Goal: Information Seeking & Learning: Compare options

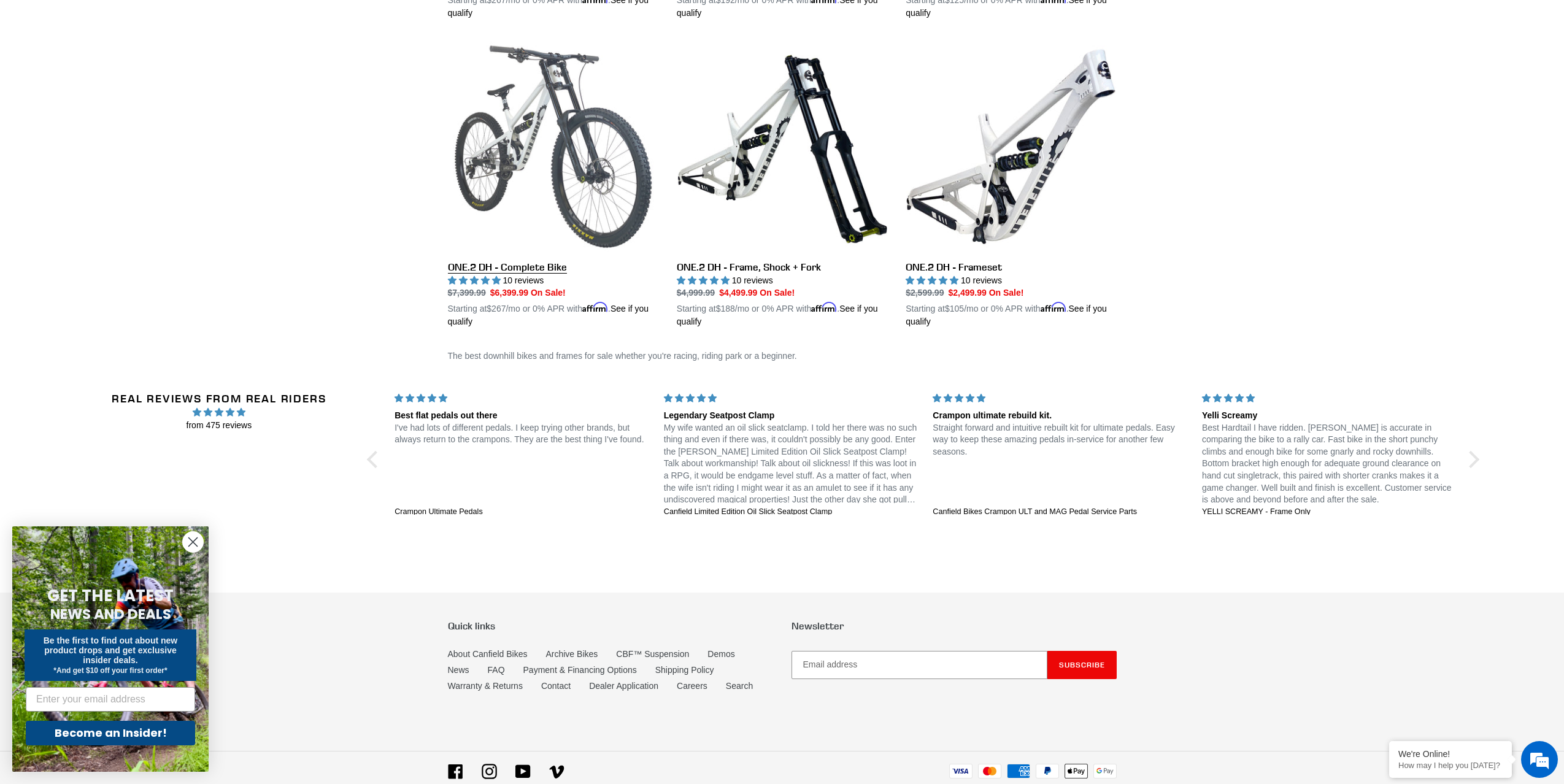
scroll to position [364, 0]
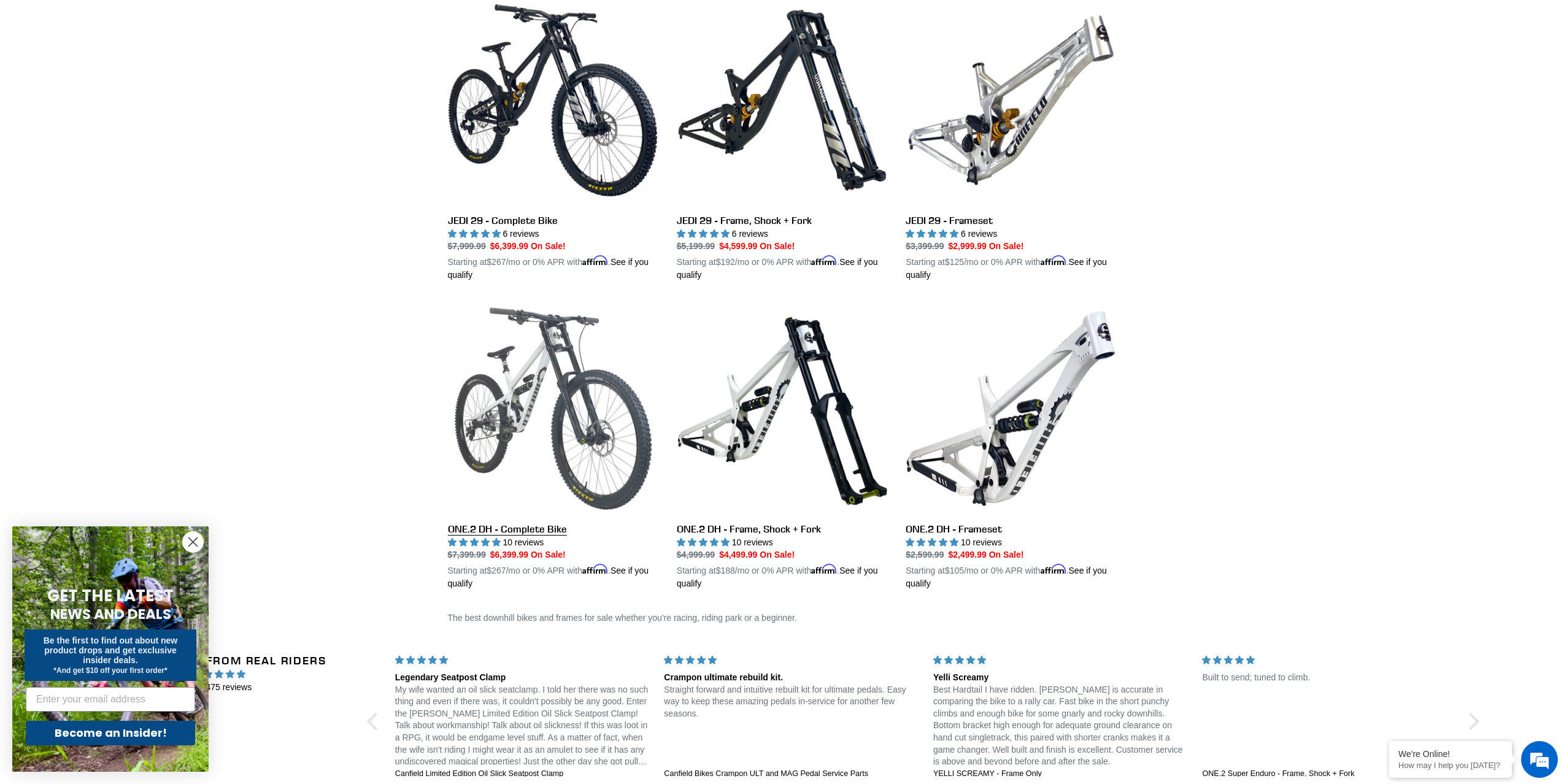
click at [559, 394] on link "ONE.2 DH - Complete Bike" at bounding box center [553, 446] width 211 height 287
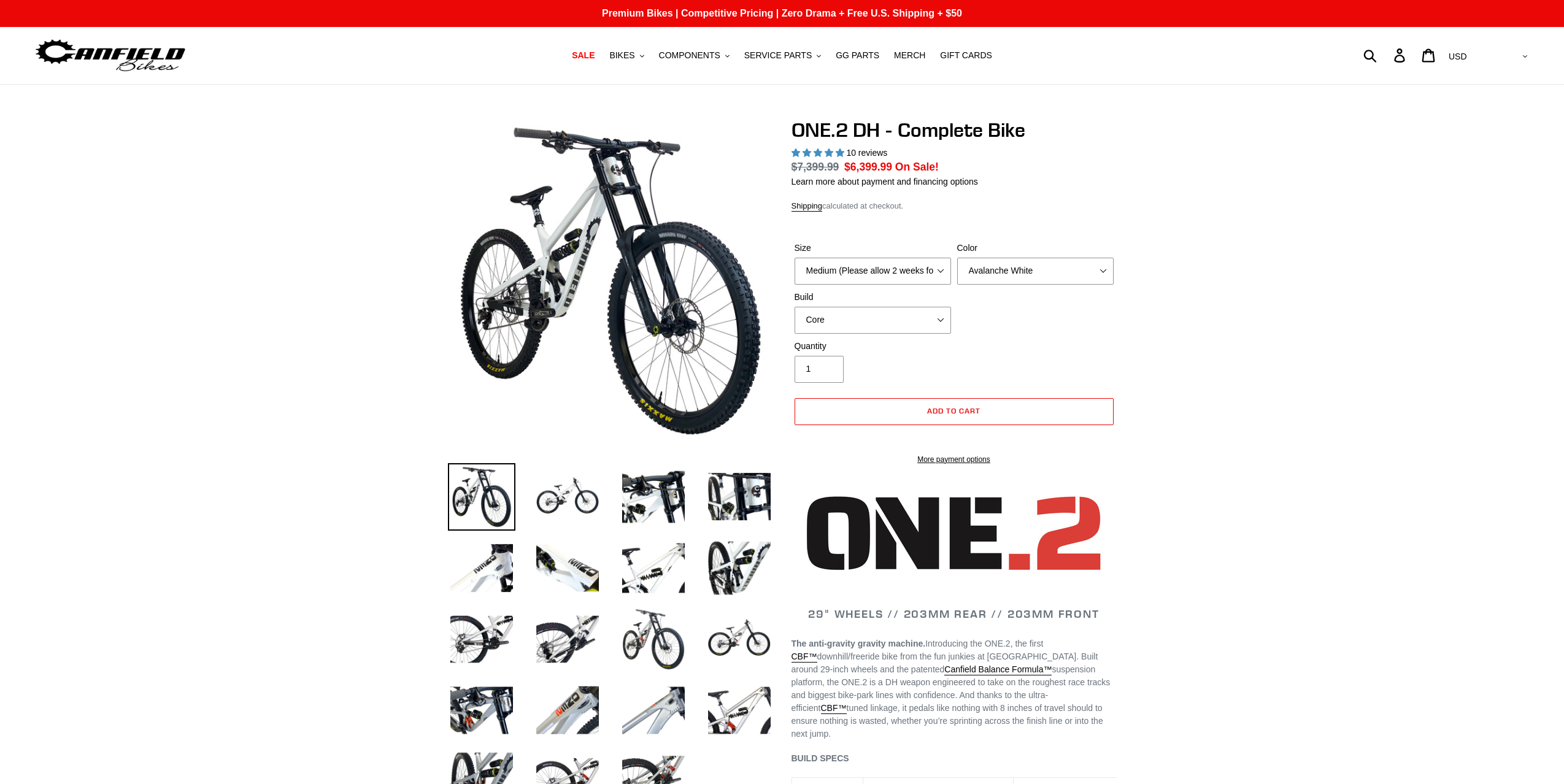
select select "highest-rating"
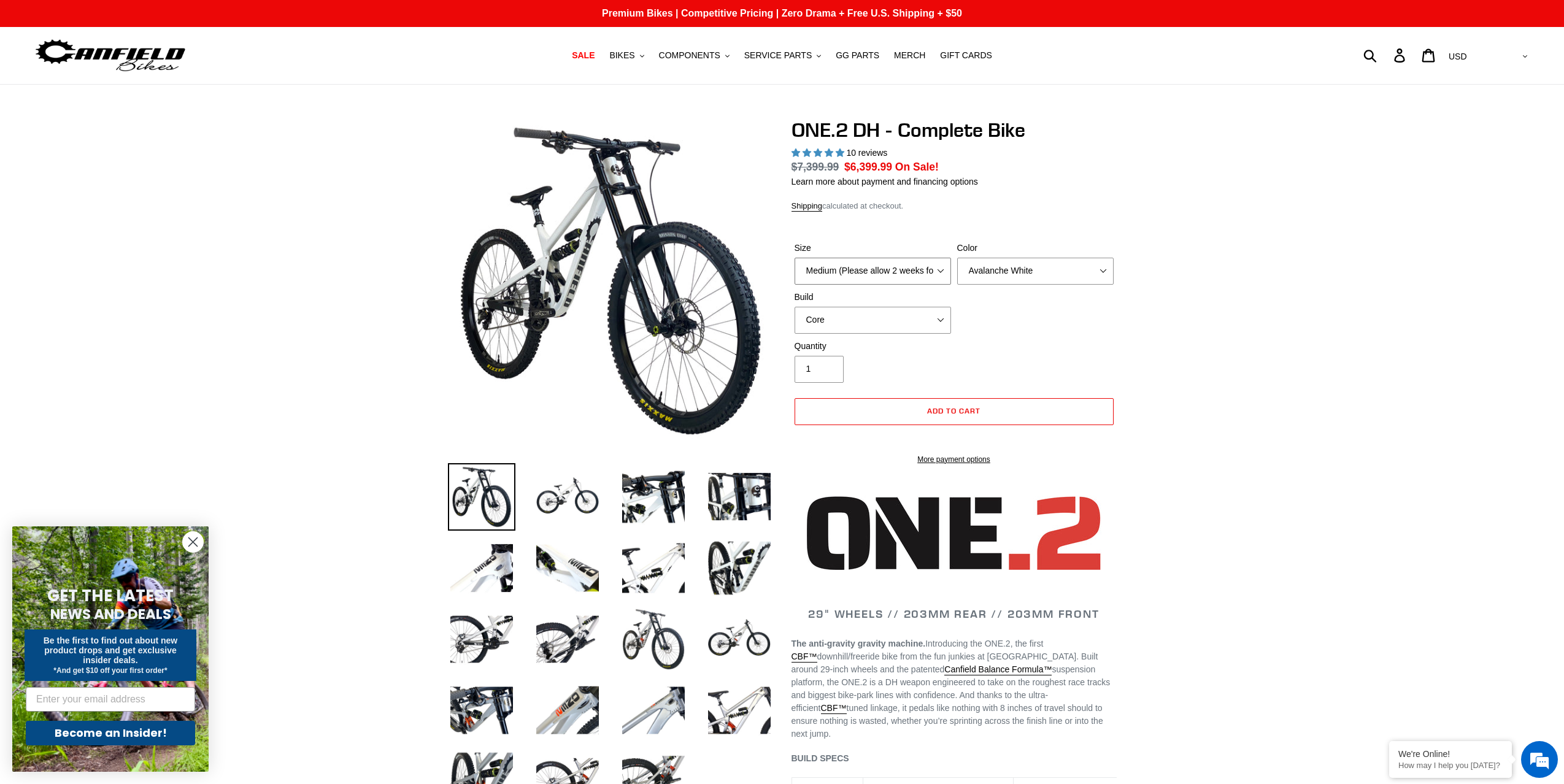
click at [935, 268] on select "Medium (Please allow 2 weeks for delivery) Large (Sold Out)" at bounding box center [873, 270] width 156 height 27
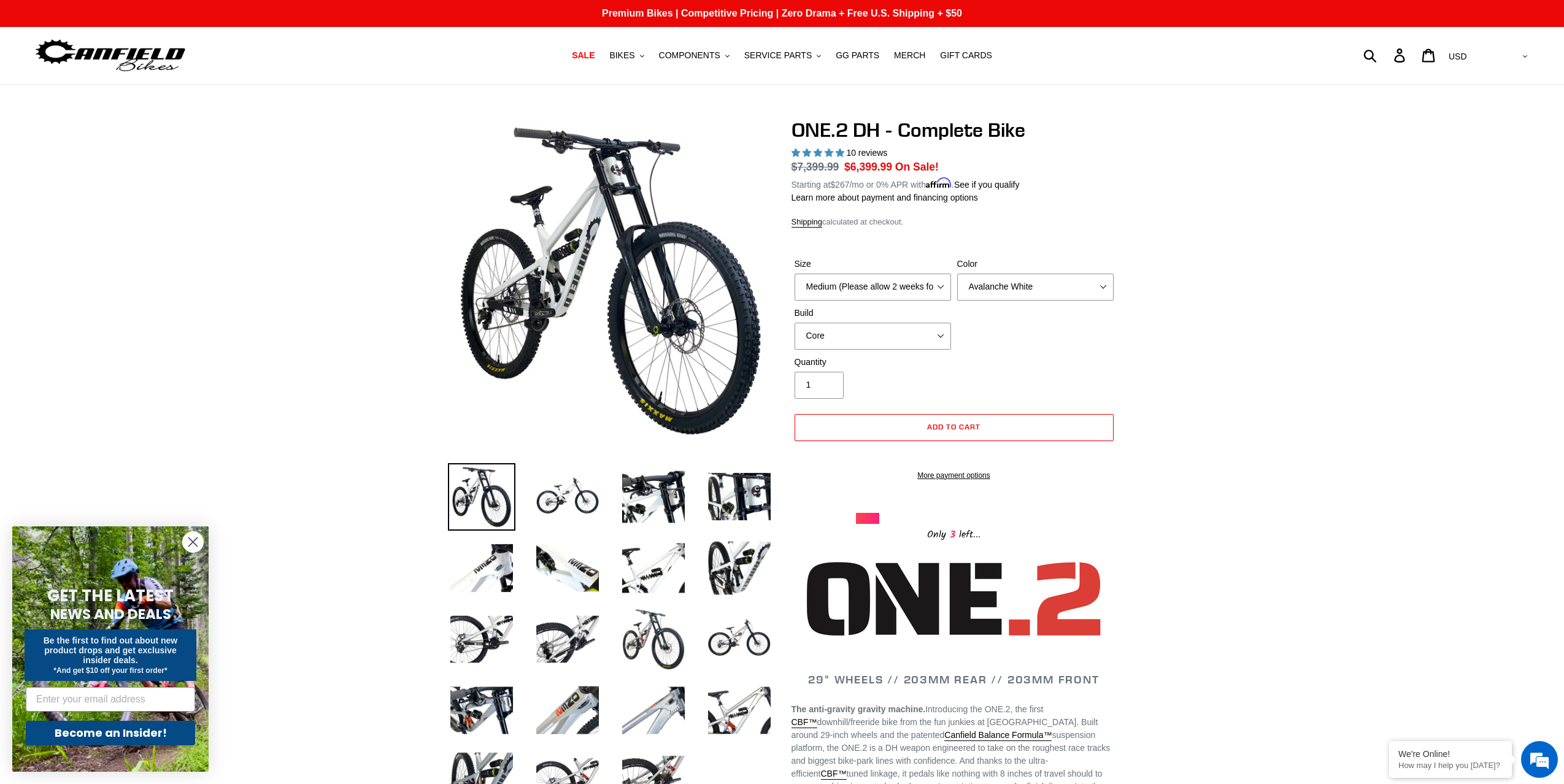
click at [1096, 280] on select "Avalanche White Bentonite Grey" at bounding box center [1035, 287] width 156 height 27
click at [957, 274] on select "Avalanche White Bentonite Grey" at bounding box center [1035, 287] width 156 height 27
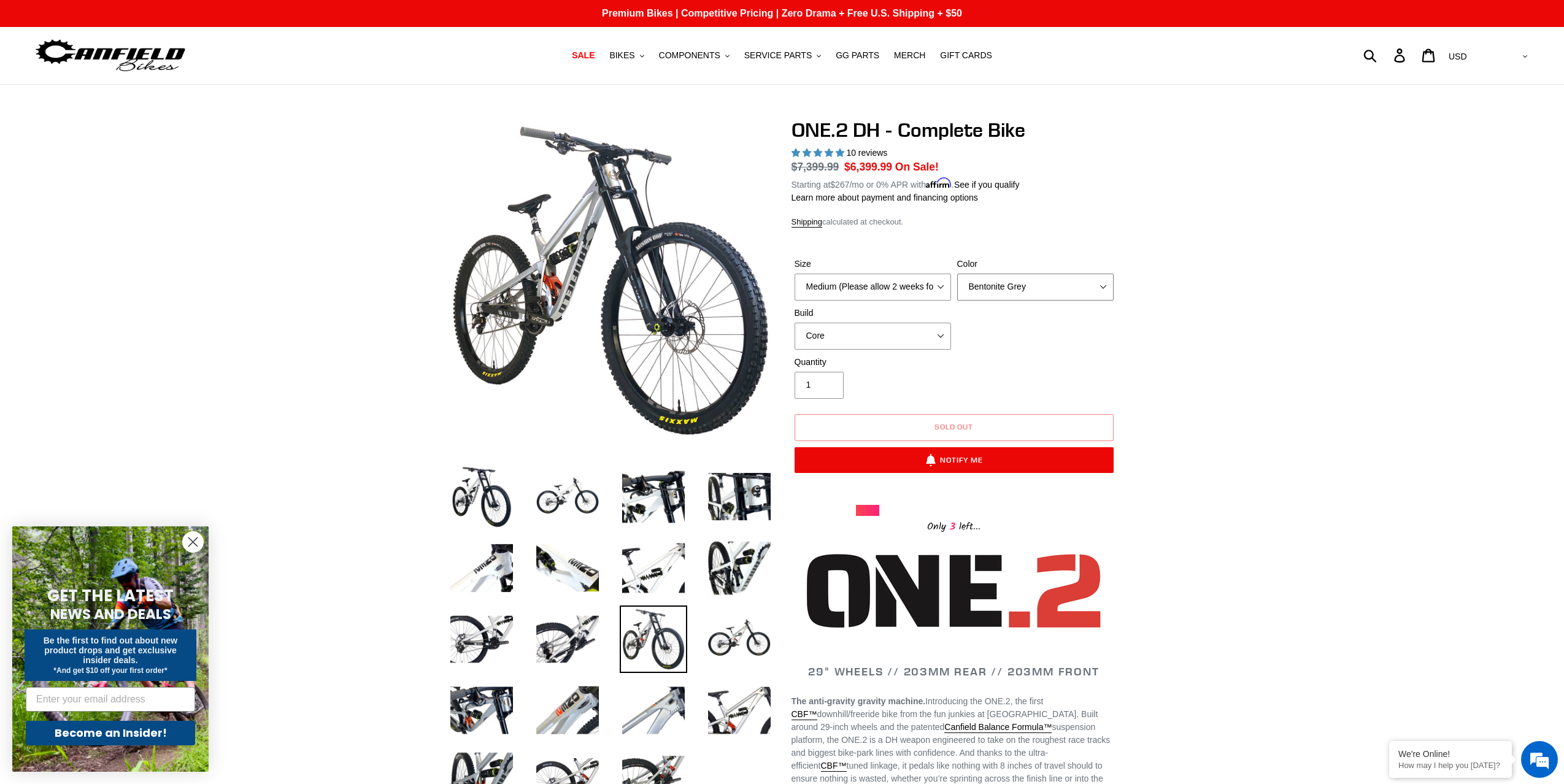
click at [1099, 286] on select "Avalanche White Bentonite Grey" at bounding box center [1035, 287] width 156 height 27
select select "Avalanche White"
click at [957, 274] on select "Avalanche White Bentonite Grey" at bounding box center [1035, 287] width 156 height 27
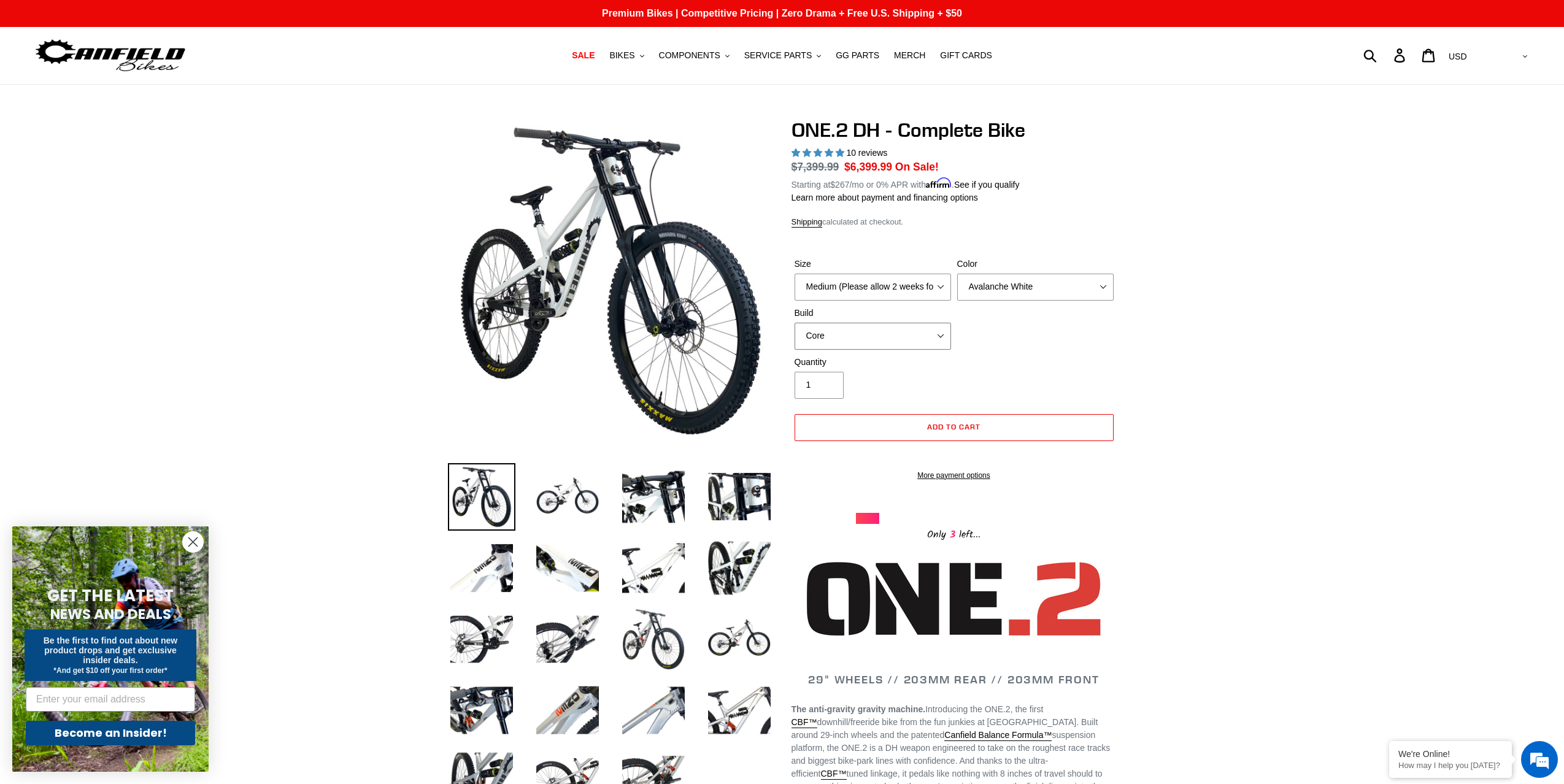
click at [919, 340] on select "Core Pro" at bounding box center [873, 336] width 156 height 27
select select "Pro"
click at [795, 323] on select "Core Pro" at bounding box center [873, 336] width 156 height 27
click at [906, 332] on select "Core Pro" at bounding box center [873, 336] width 156 height 27
click at [596, 497] on img at bounding box center [568, 497] width 68 height 68
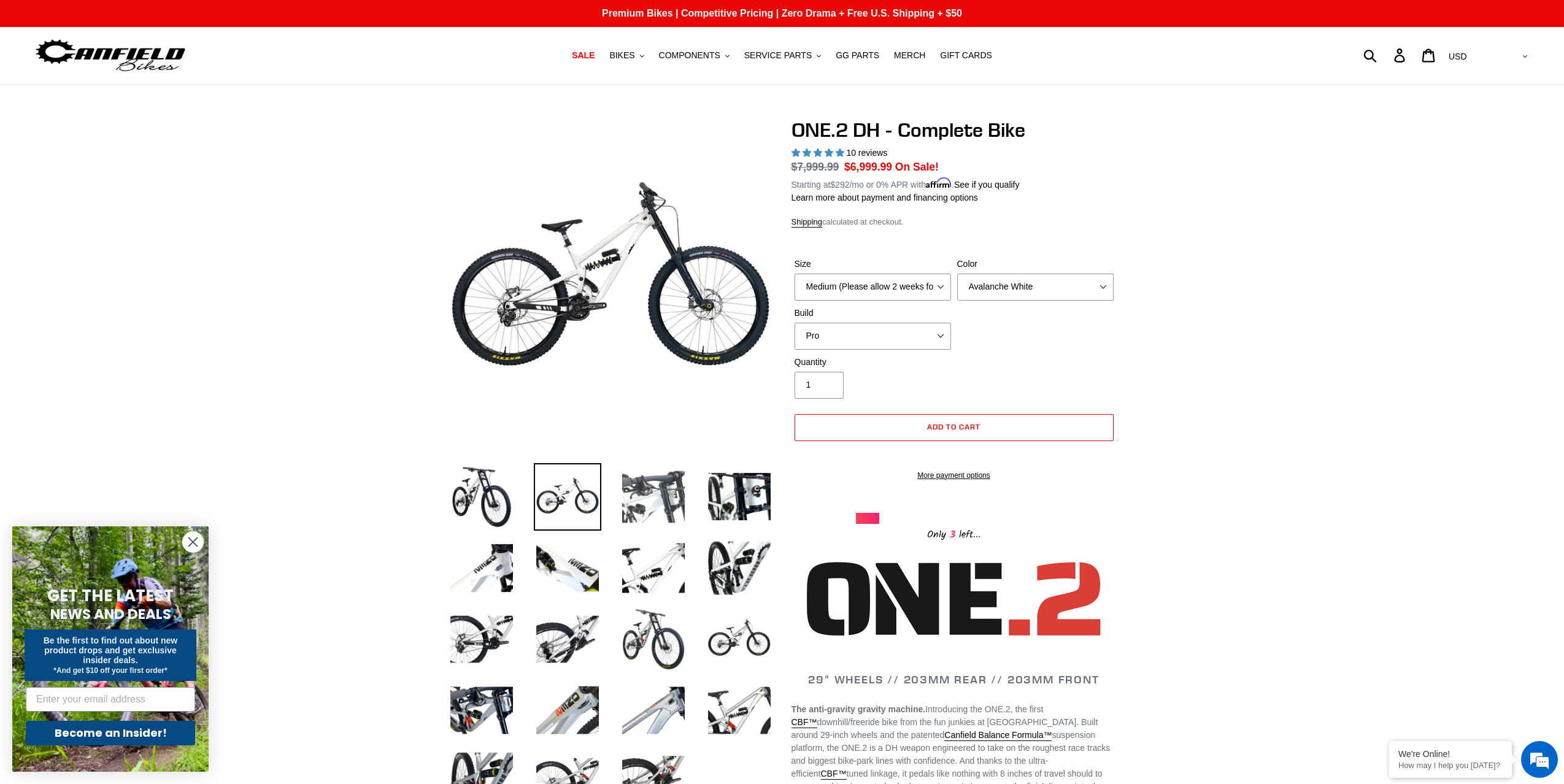
click at [666, 493] on img at bounding box center [654, 497] width 68 height 68
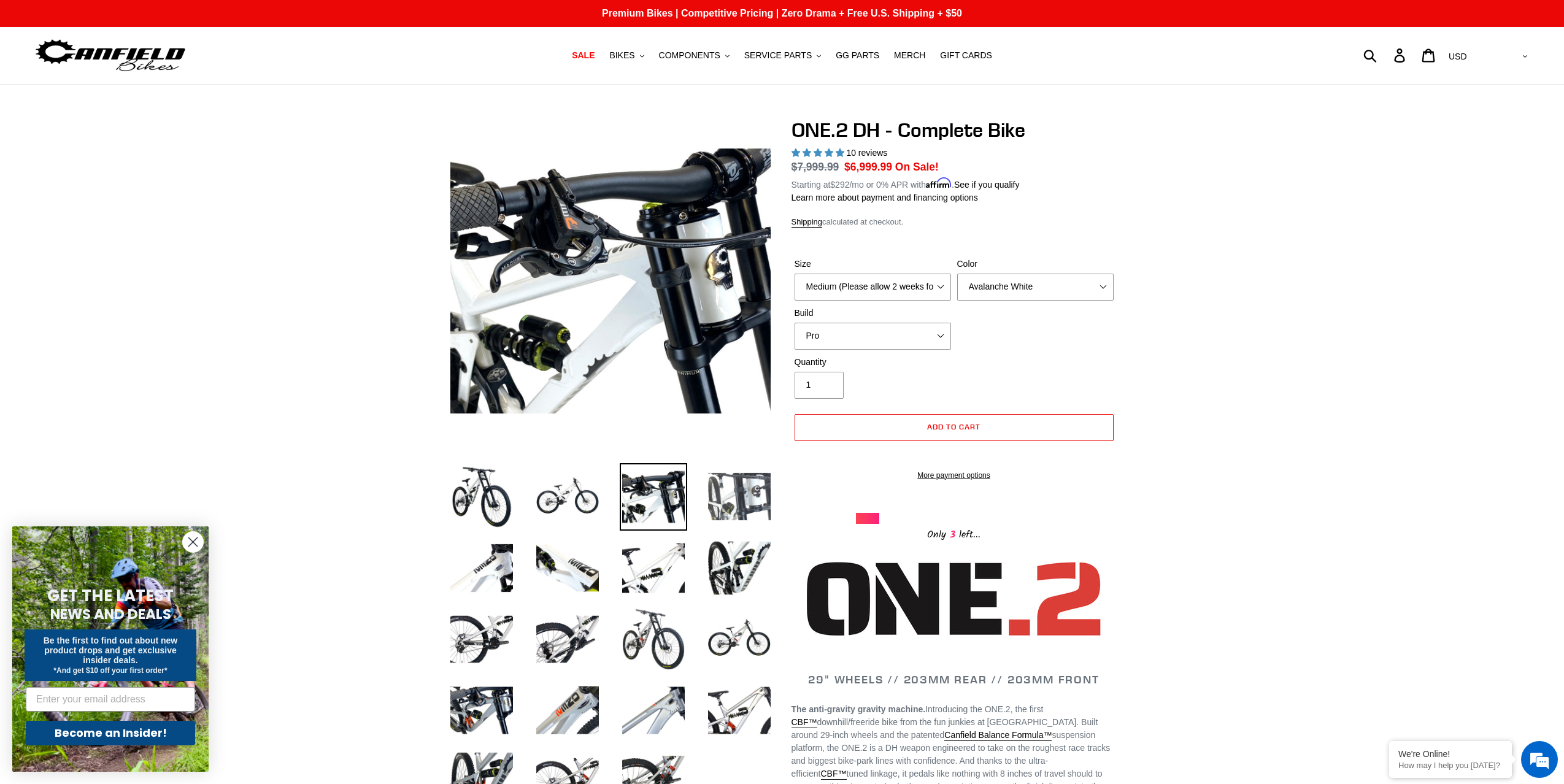
click at [728, 495] on img at bounding box center [739, 497] width 68 height 68
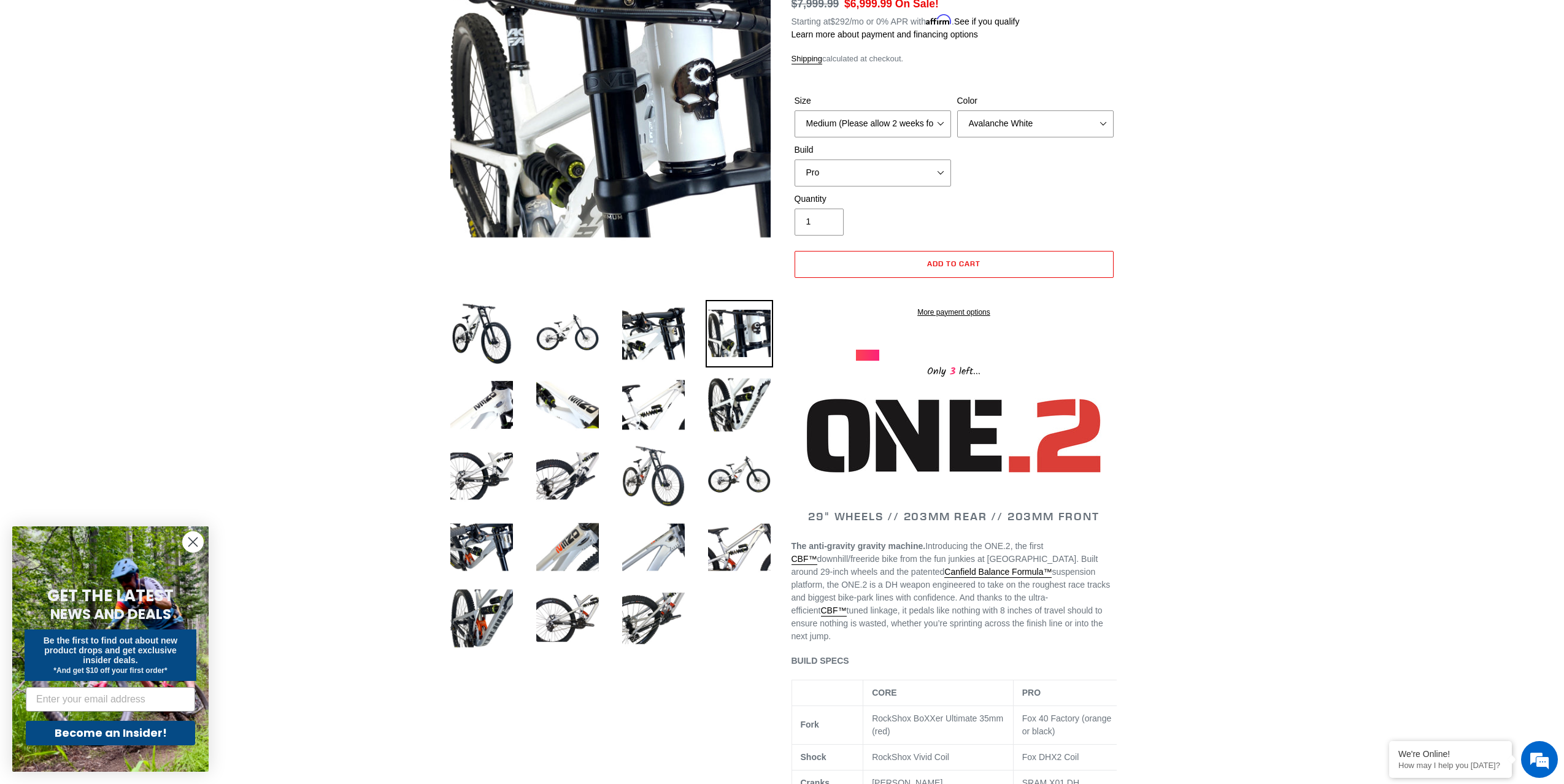
scroll to position [166, 0]
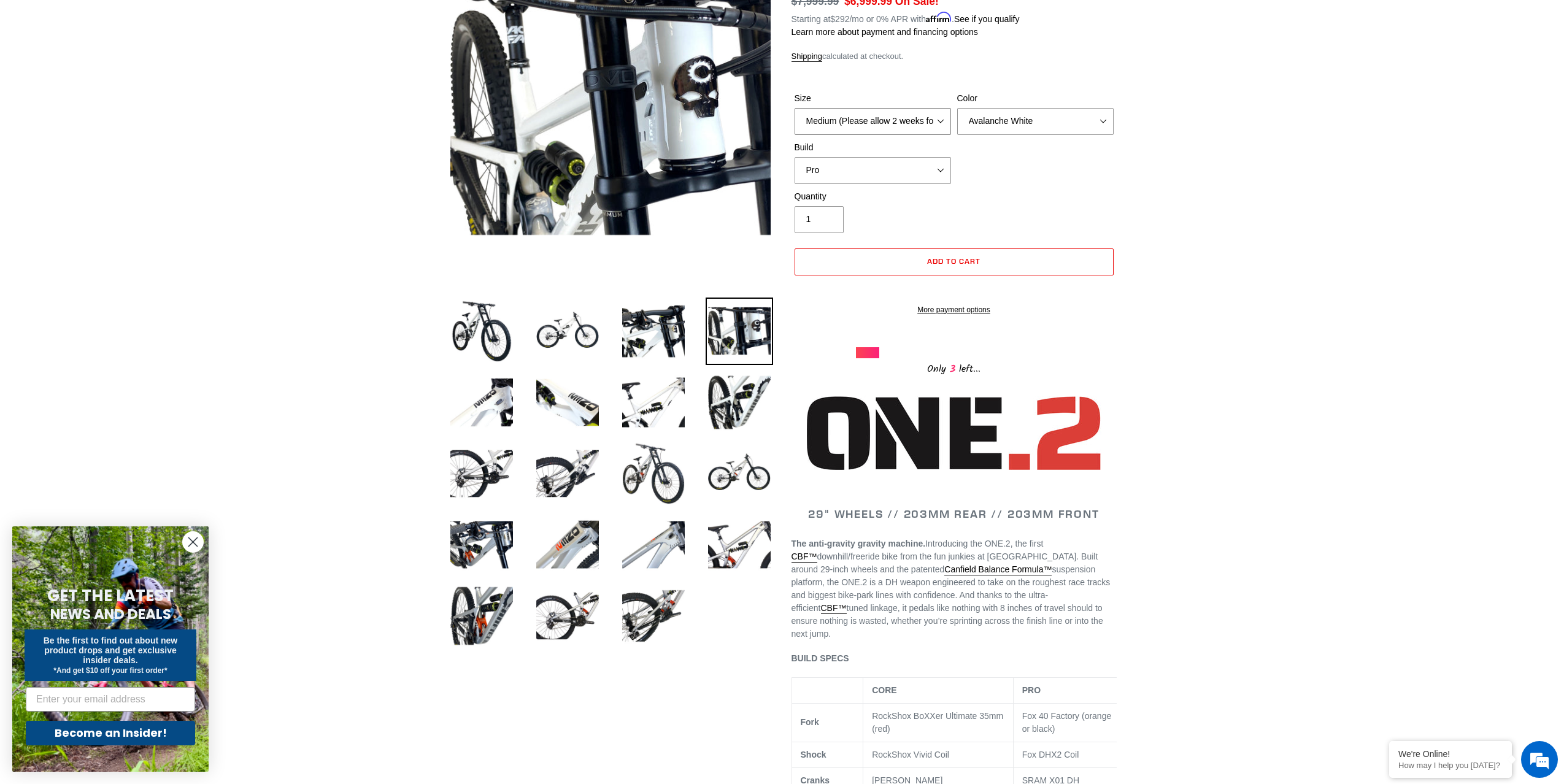
click at [937, 113] on select "Medium (Please allow 2 weeks for delivery) Large (Sold Out)" at bounding box center [873, 121] width 156 height 27
select select "Large (Sold Out)"
click at [795, 108] on select "Medium (Please allow 2 weeks for delivery) Large (Sold Out)" at bounding box center [873, 121] width 156 height 27
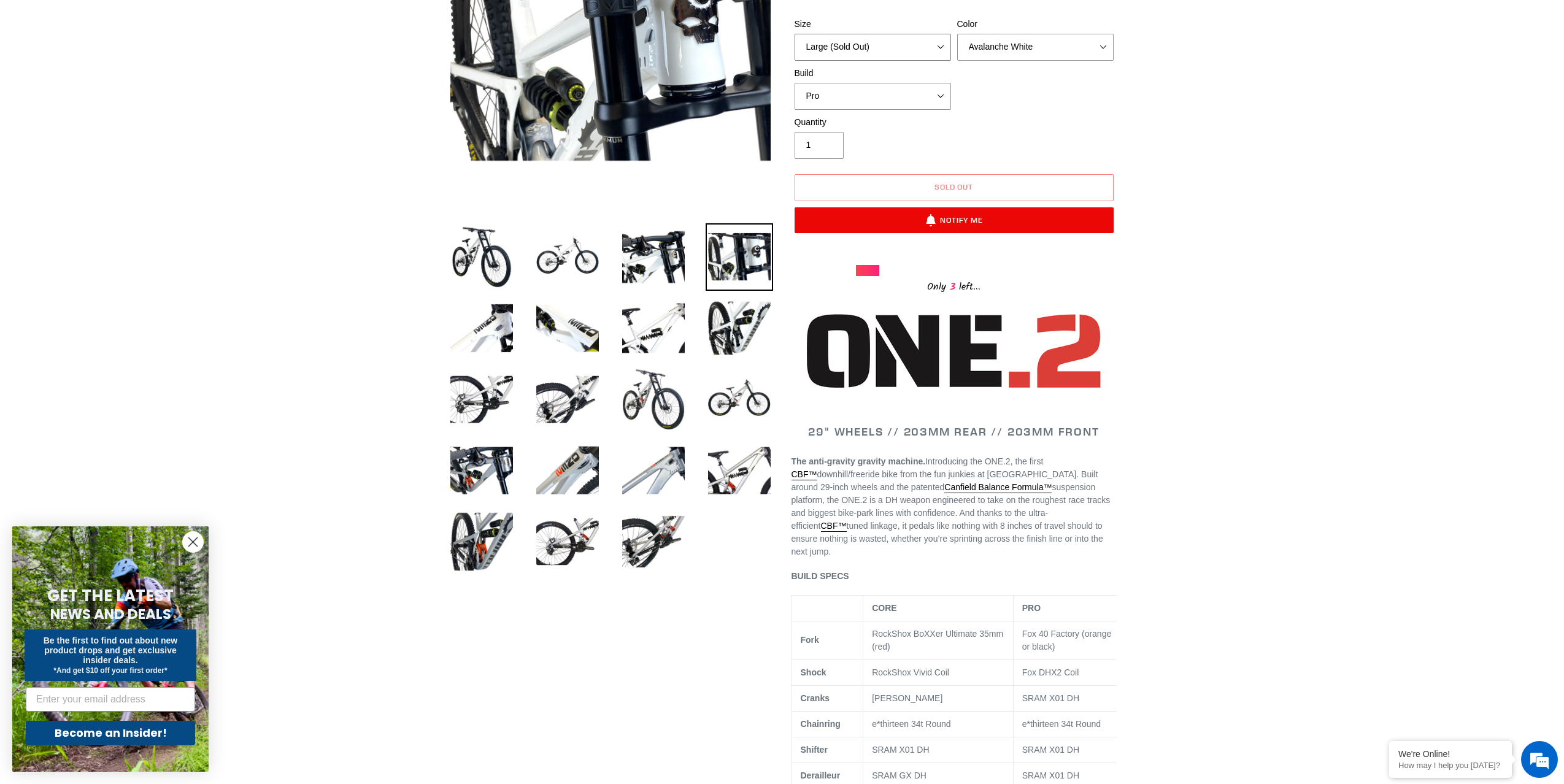
scroll to position [287, 0]
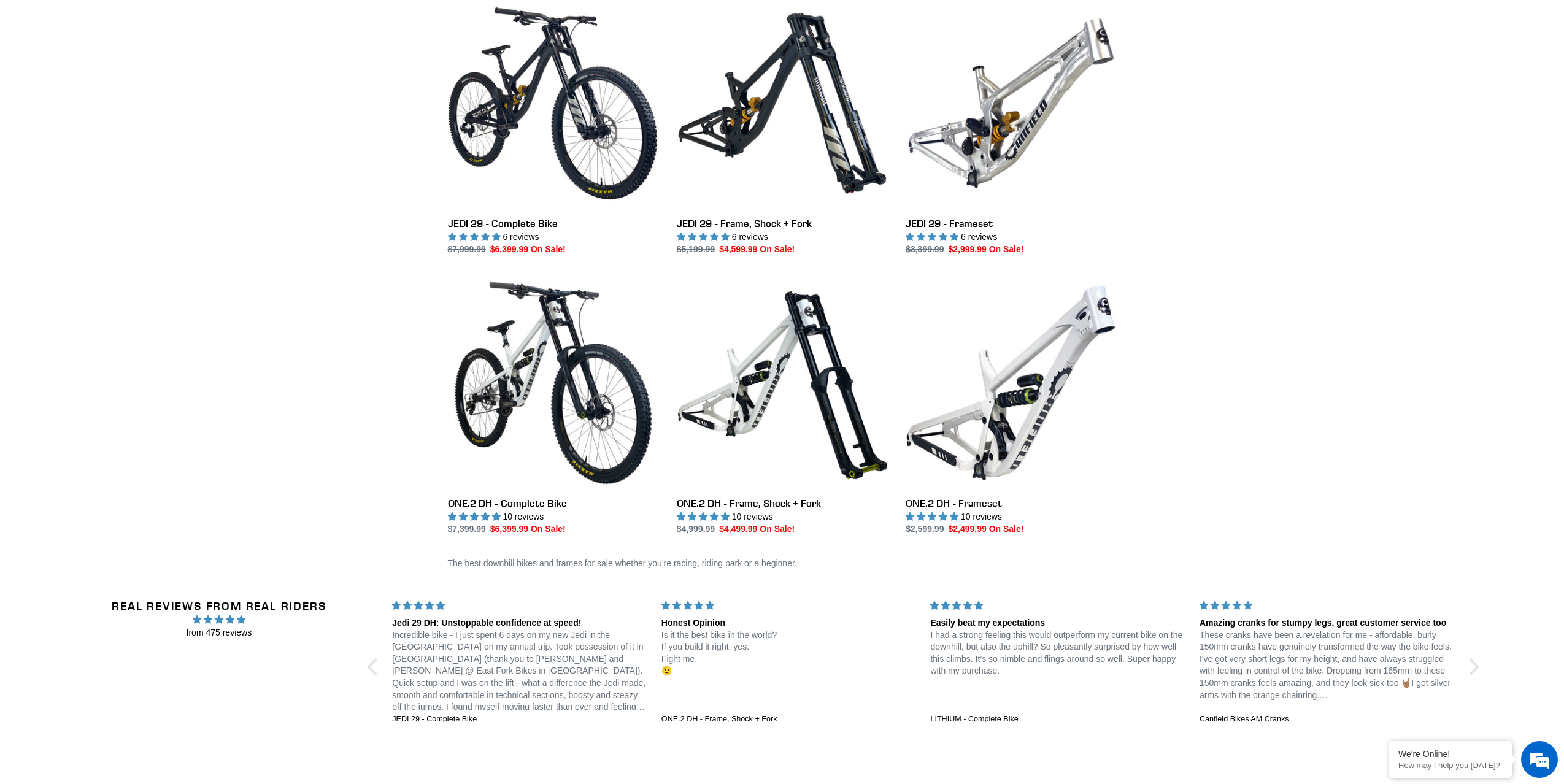
scroll to position [360, 0]
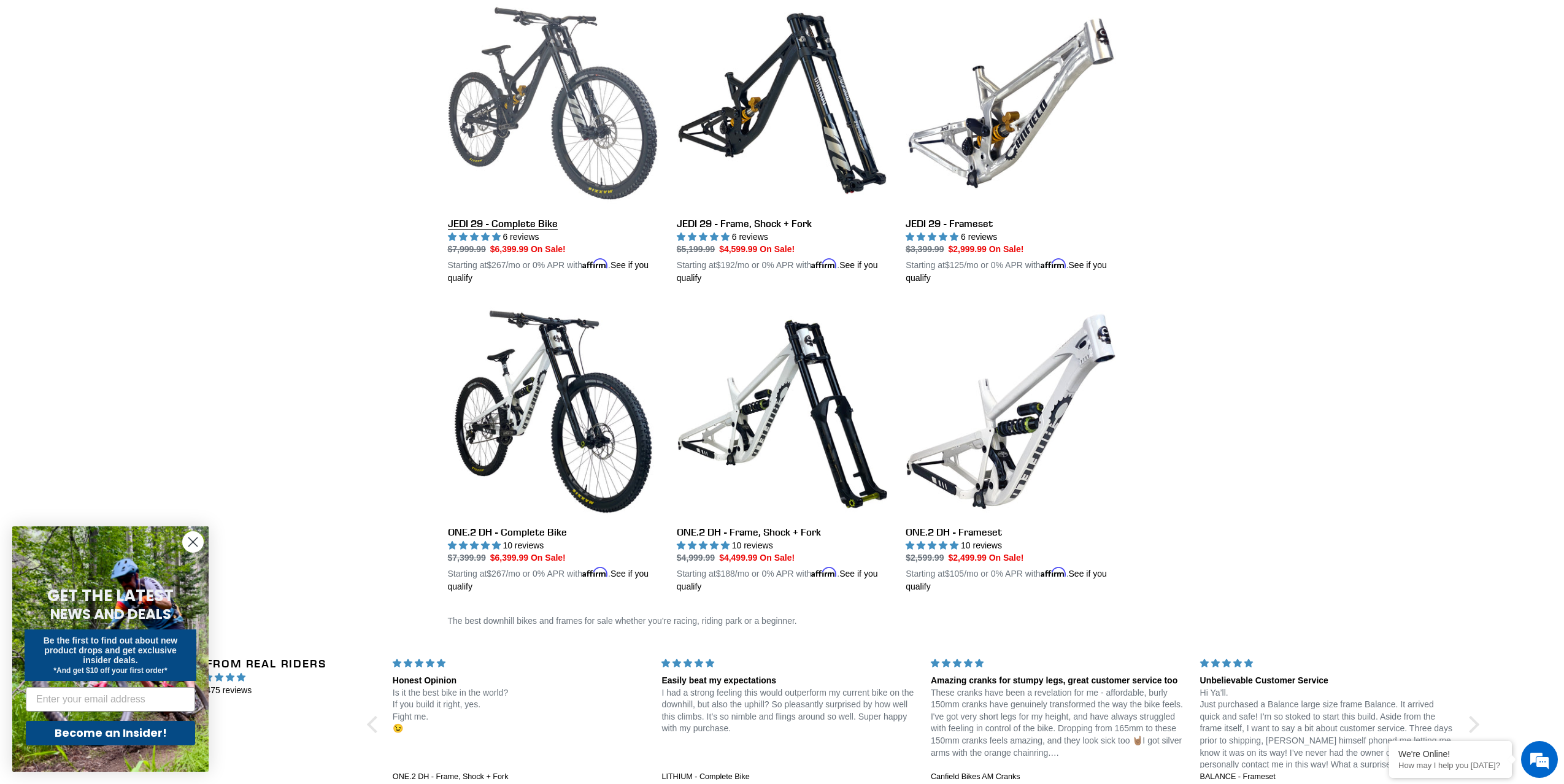
click at [523, 95] on link "JEDI 29 - Complete Bike" at bounding box center [553, 141] width 211 height 287
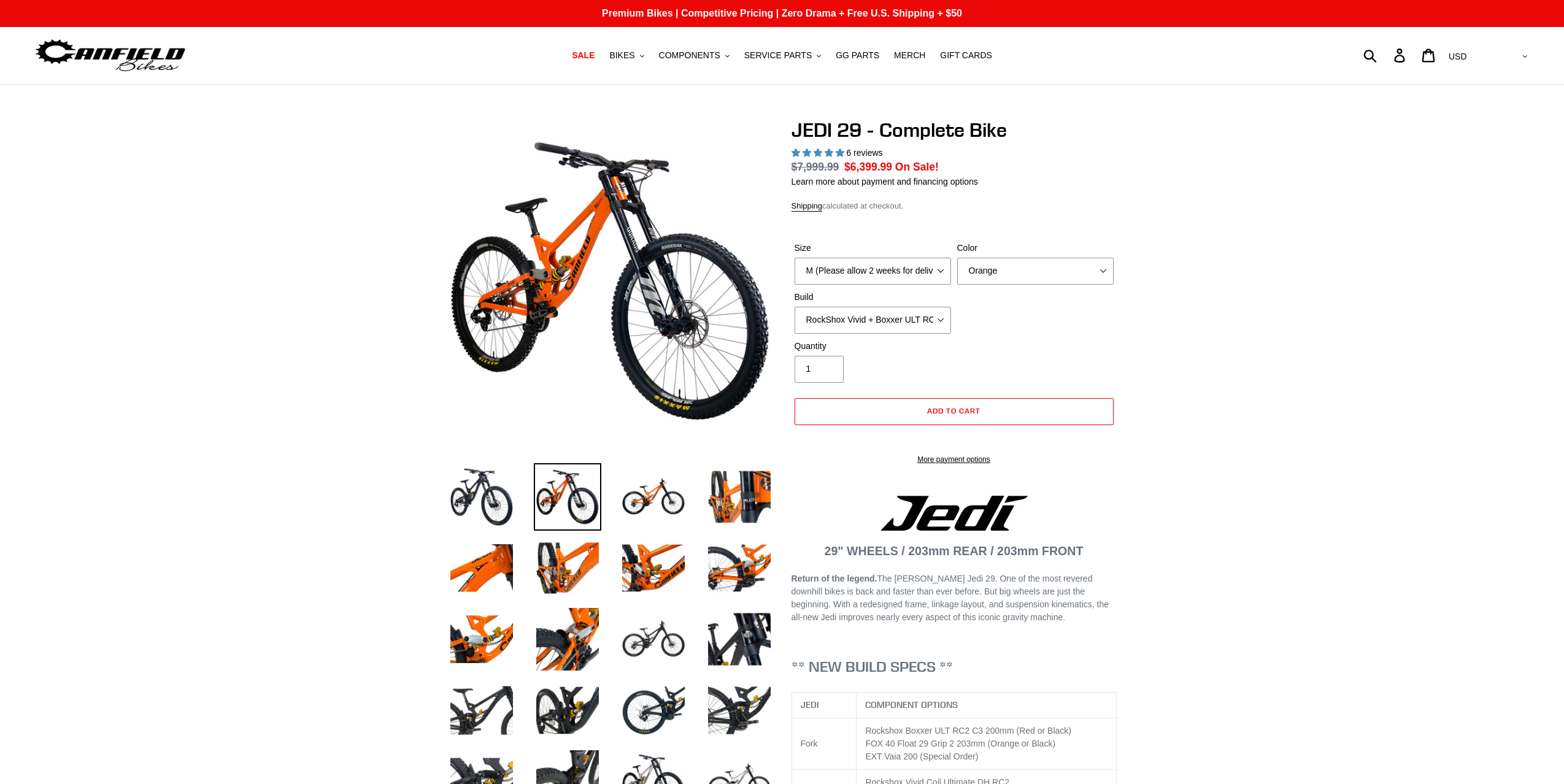
select select "highest-rating"
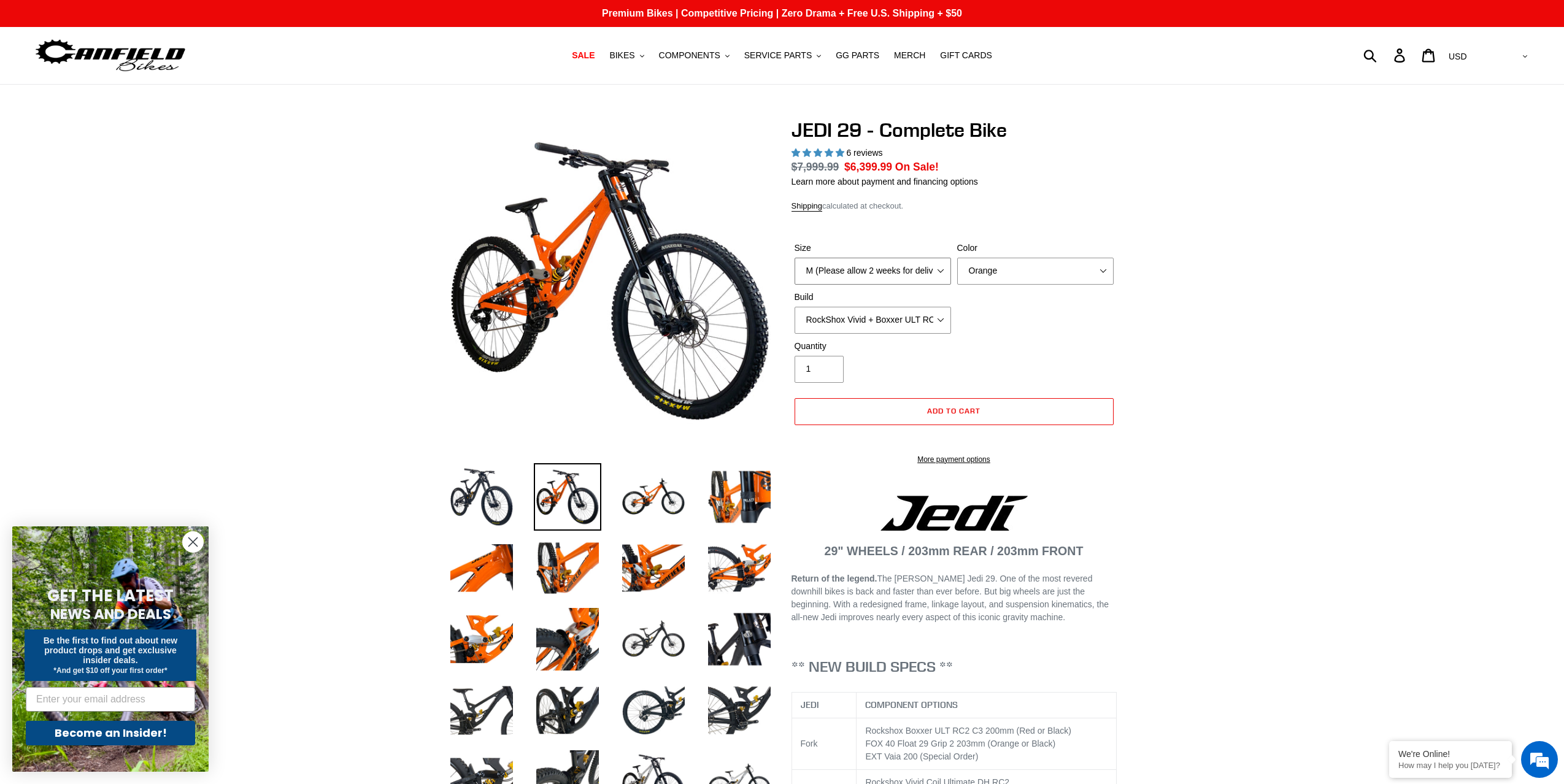
click at [913, 276] on select "M (Please allow 2 weeks for delivery) L (Please allow 2 weeks for delivery) XL …" at bounding box center [873, 270] width 156 height 27
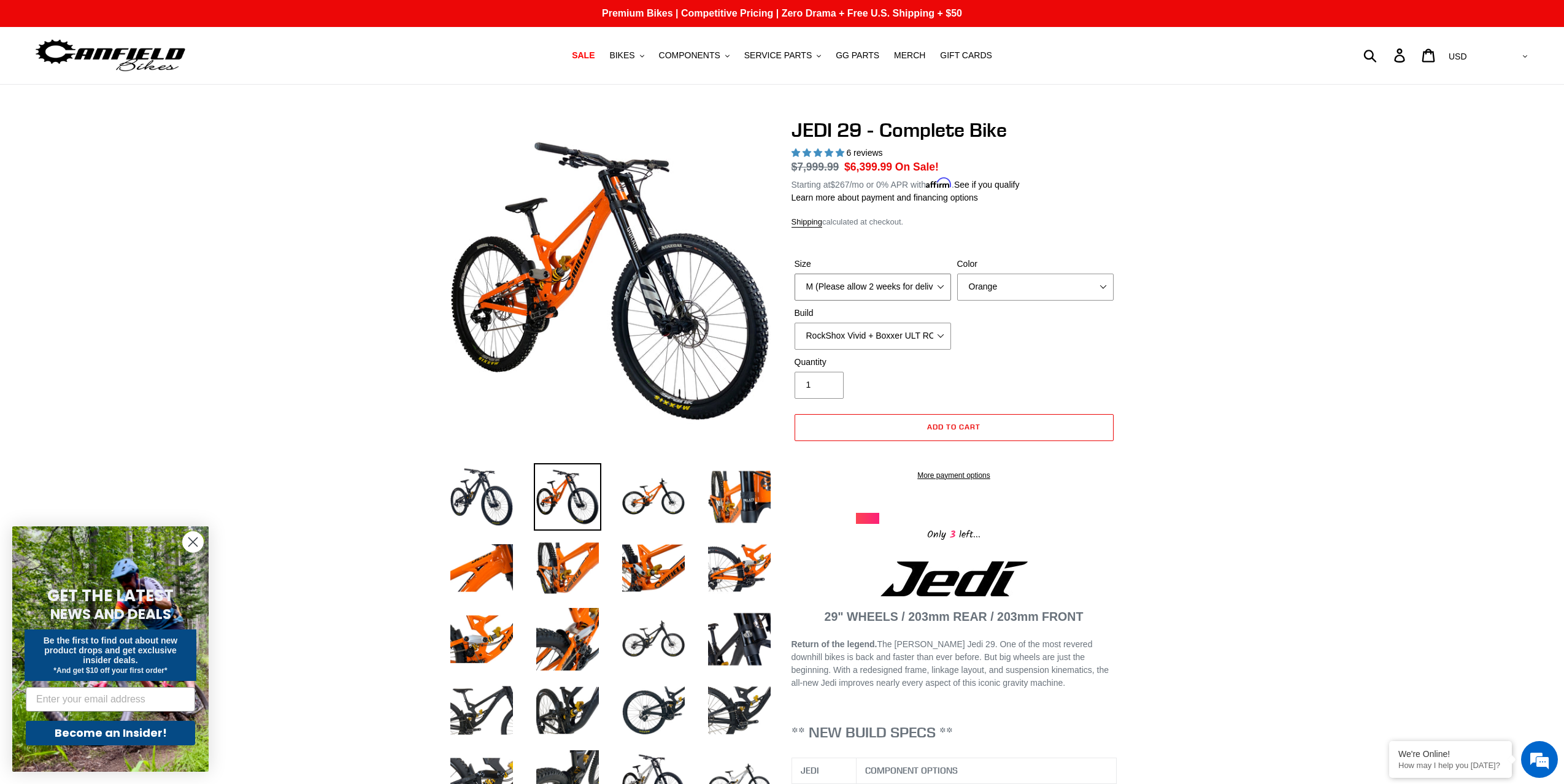
select select "L (Please allow 2 weeks for delivery)"
click at [795, 274] on select "M (Please allow 2 weeks for delivery) L (Please allow 2 weeks for delivery) XL …" at bounding box center [873, 287] width 156 height 27
click at [1027, 291] on select "Orange Stealth Black Raw" at bounding box center [1035, 287] width 156 height 27
select select "Stealth Black"
click at [957, 274] on select "Orange Stealth Black Raw" at bounding box center [1035, 287] width 156 height 27
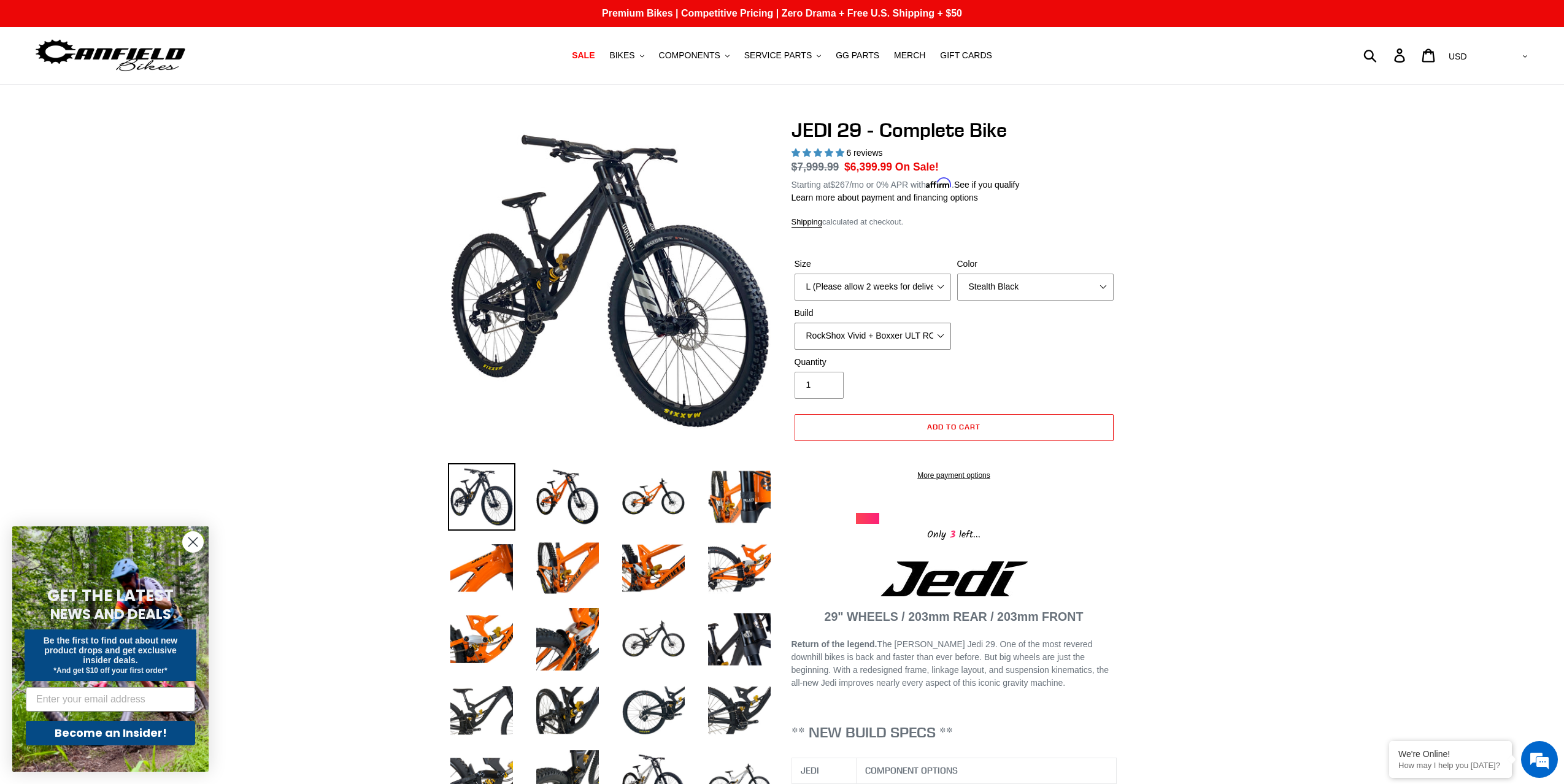
click at [901, 323] on select "RockShox Vivid + Boxxer ULT RC2 C3 200 + SRAM XO RockShox Vivid + Boxxer ULT RC…" at bounding box center [873, 336] width 156 height 27
click at [795, 323] on select "RockShox Vivid + Boxxer ULT RC2 C3 200 + SRAM XO RockShox Vivid + Boxxer ULT RC…" at bounding box center [873, 336] width 156 height 27
click at [939, 332] on select "RockShox Vivid + Boxxer ULT RC2 C3 200 + SRAM XO RockShox Vivid + Boxxer ULT RC…" at bounding box center [873, 336] width 156 height 27
click at [795, 323] on select "RockShox Vivid + Boxxer ULT RC2 C3 200 + SRAM XO RockShox Vivid + Boxxer ULT RC…" at bounding box center [873, 336] width 156 height 27
click at [928, 333] on select "RockShox Vivid + Boxxer ULT RC2 C3 200 + SRAM XO RockShox Vivid + Boxxer ULT RC…" at bounding box center [873, 336] width 156 height 27
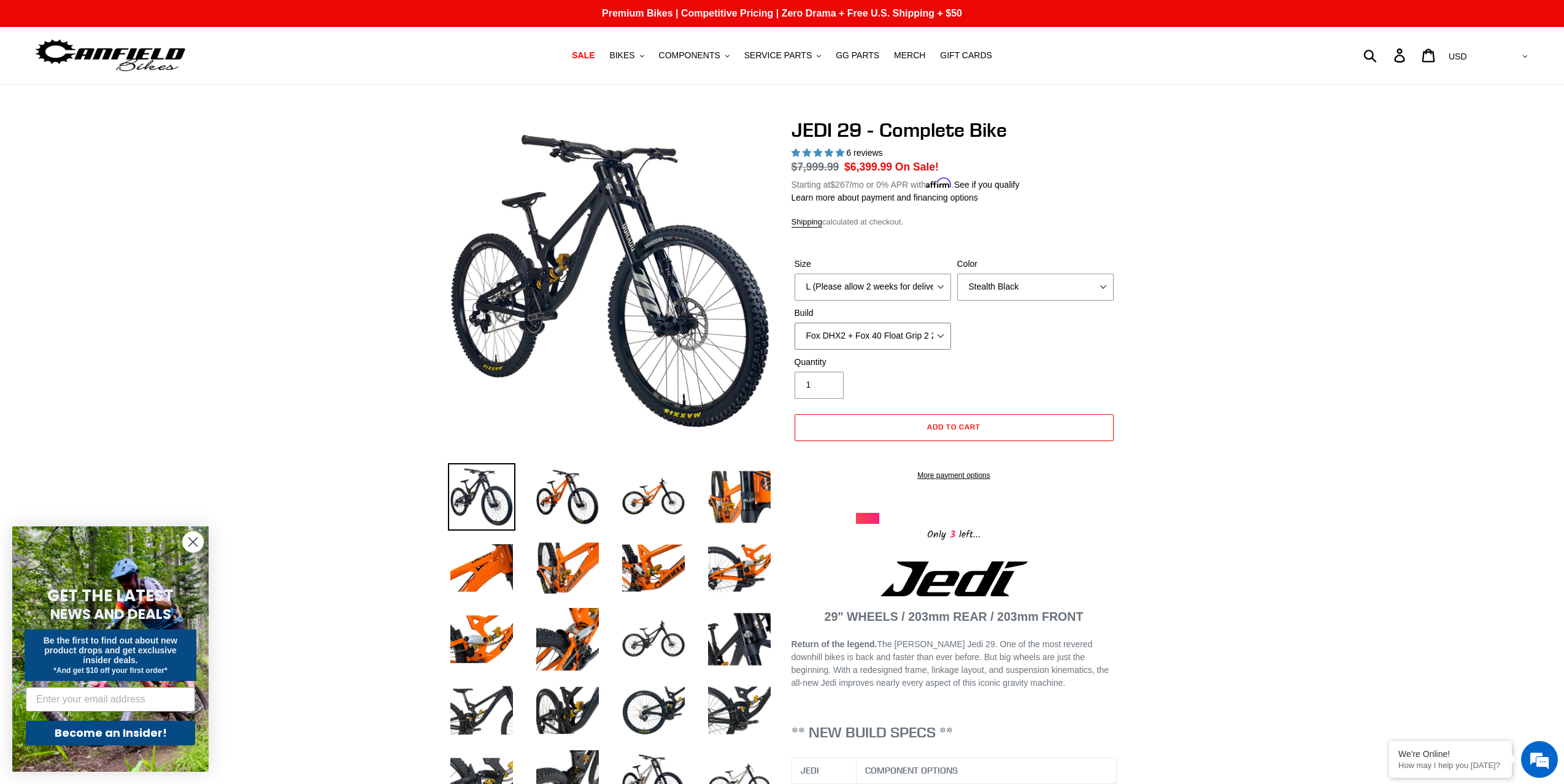
select select "Fox DHX2 + Fox 40 Float Grip 2 203 + Shimano"
click at [795, 323] on select "RockShox Vivid + Boxxer ULT RC2 C3 200 + SRAM XO RockShox Vivid + Boxxer ULT RC…" at bounding box center [873, 336] width 156 height 27
click at [928, 326] on select "RockShox Vivid + Boxxer ULT RC2 C3 200 + SRAM XO RockShox Vivid + Boxxer ULT RC…" at bounding box center [873, 336] width 156 height 27
click at [795, 323] on select "RockShox Vivid + Boxxer ULT RC2 C3 200 + SRAM XO RockShox Vivid + Boxxer ULT RC…" at bounding box center [873, 336] width 156 height 27
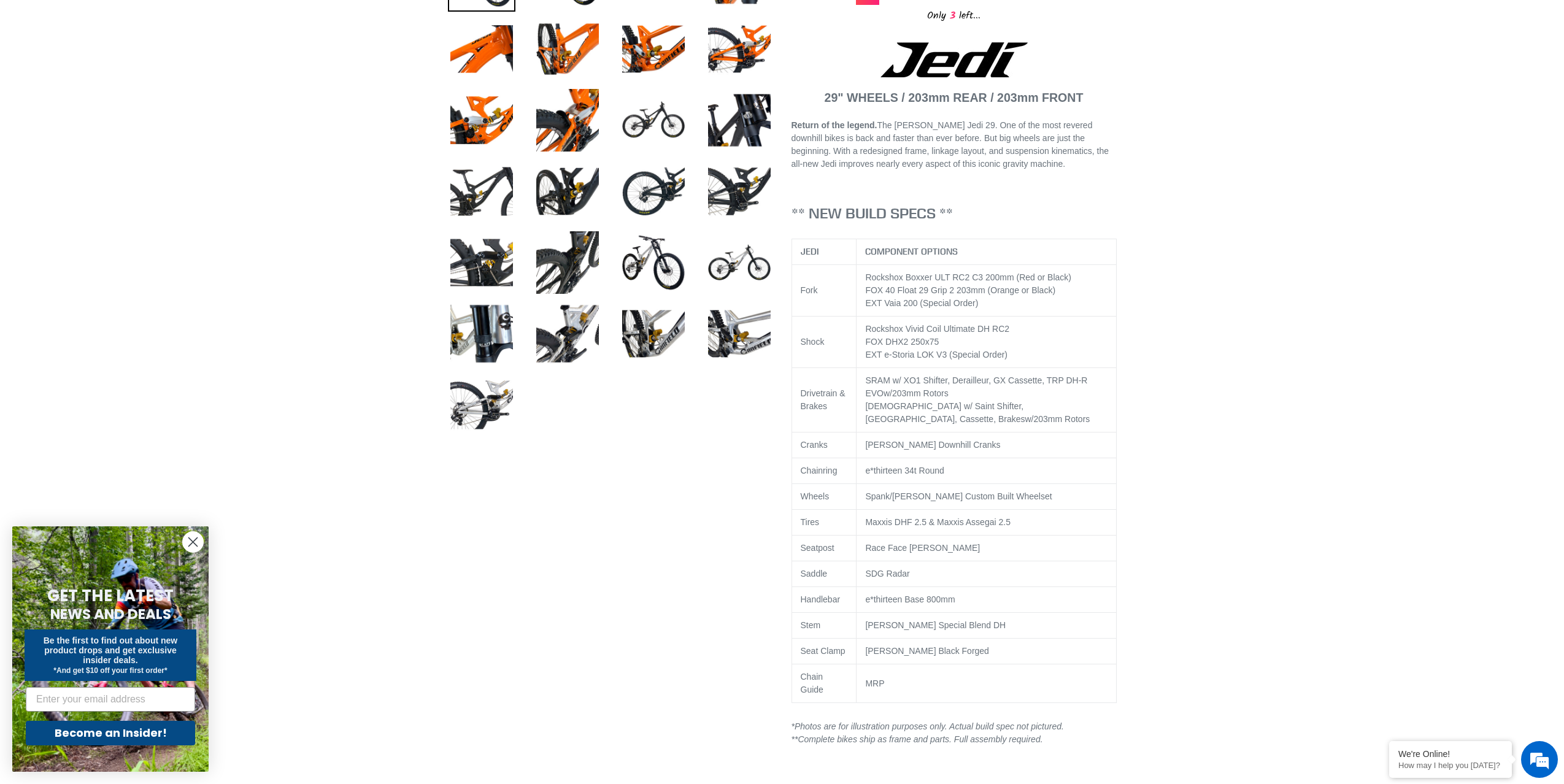
scroll to position [521, 0]
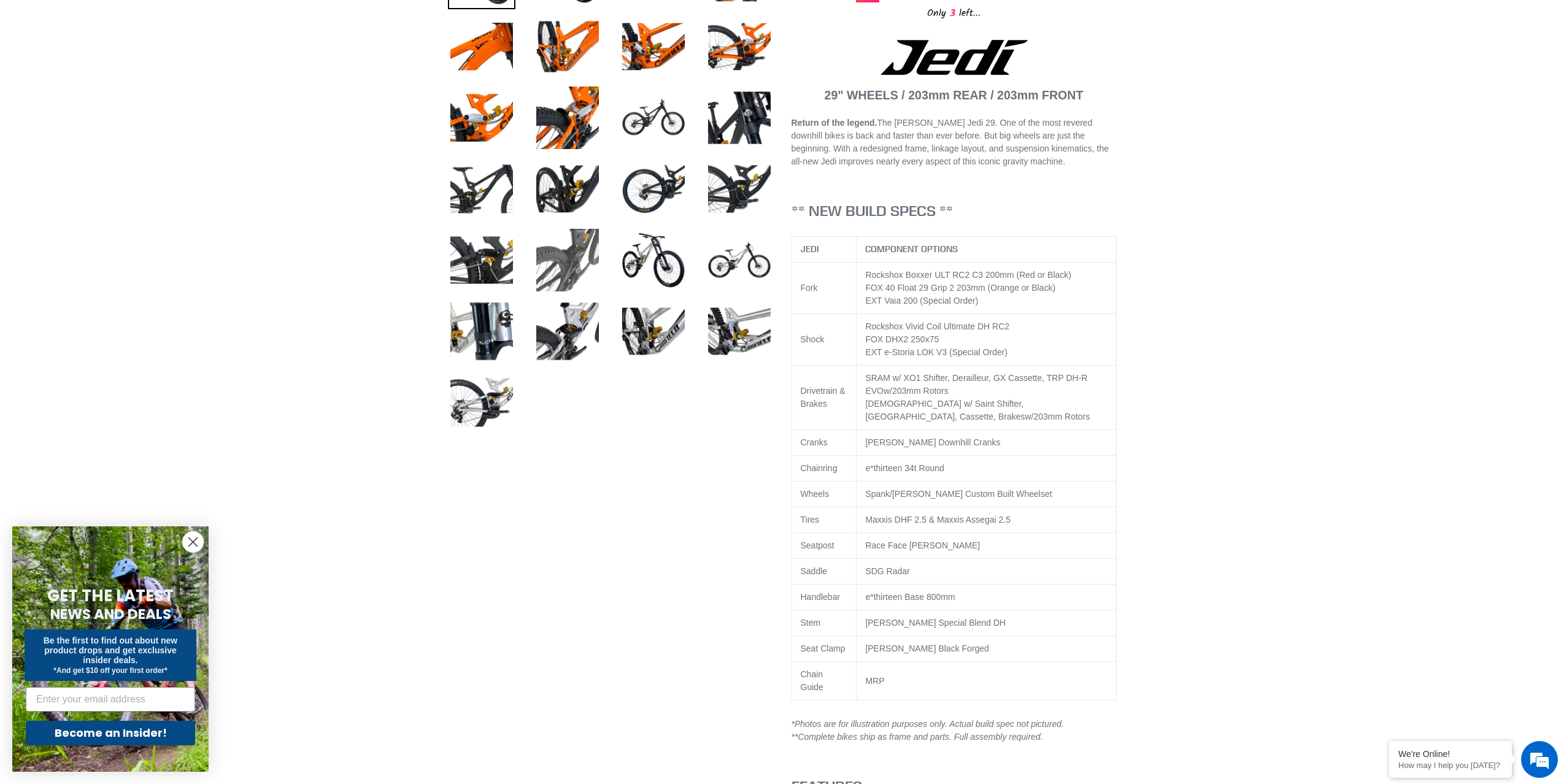
click at [548, 255] on img at bounding box center [568, 260] width 68 height 68
drag, startPoint x: 654, startPoint y: 258, endPoint x: 677, endPoint y: 261, distance: 23.2
click at [654, 258] on img at bounding box center [654, 260] width 68 height 68
drag, startPoint x: 685, startPoint y: 259, endPoint x: 644, endPoint y: 254, distance: 41.3
click at [683, 259] on img at bounding box center [654, 260] width 68 height 68
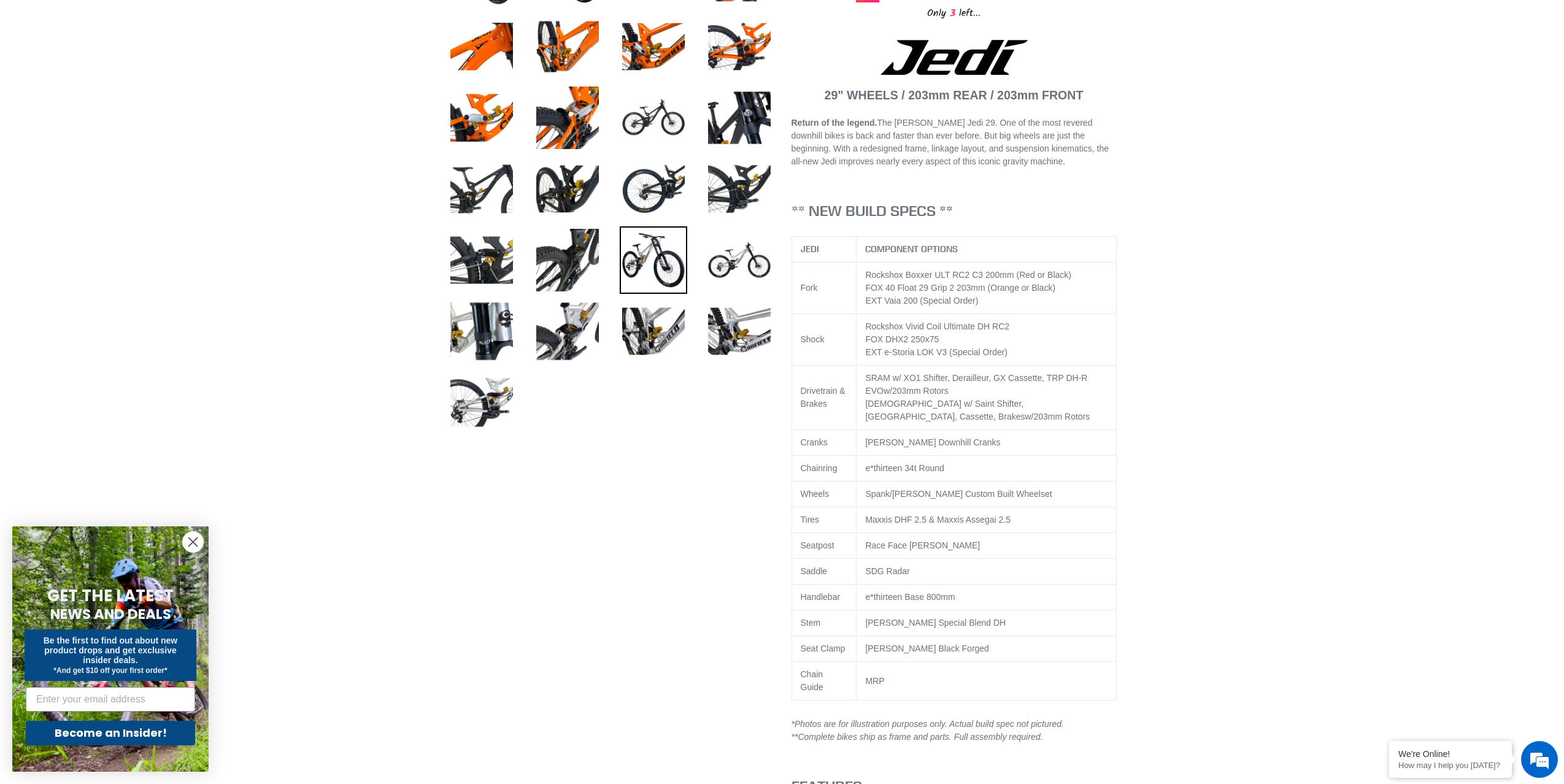
click at [643, 254] on img at bounding box center [654, 260] width 68 height 68
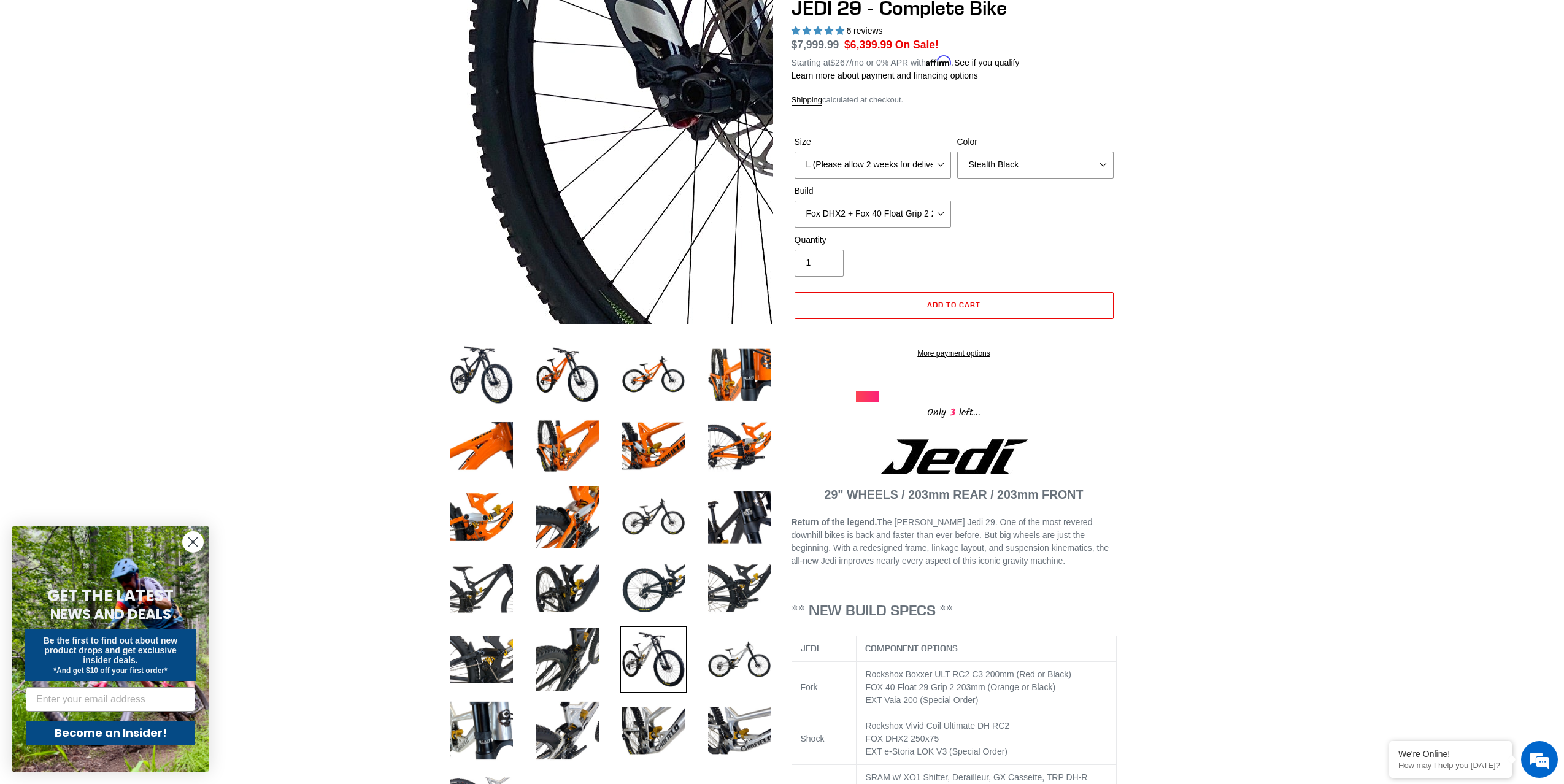
scroll to position [118, 0]
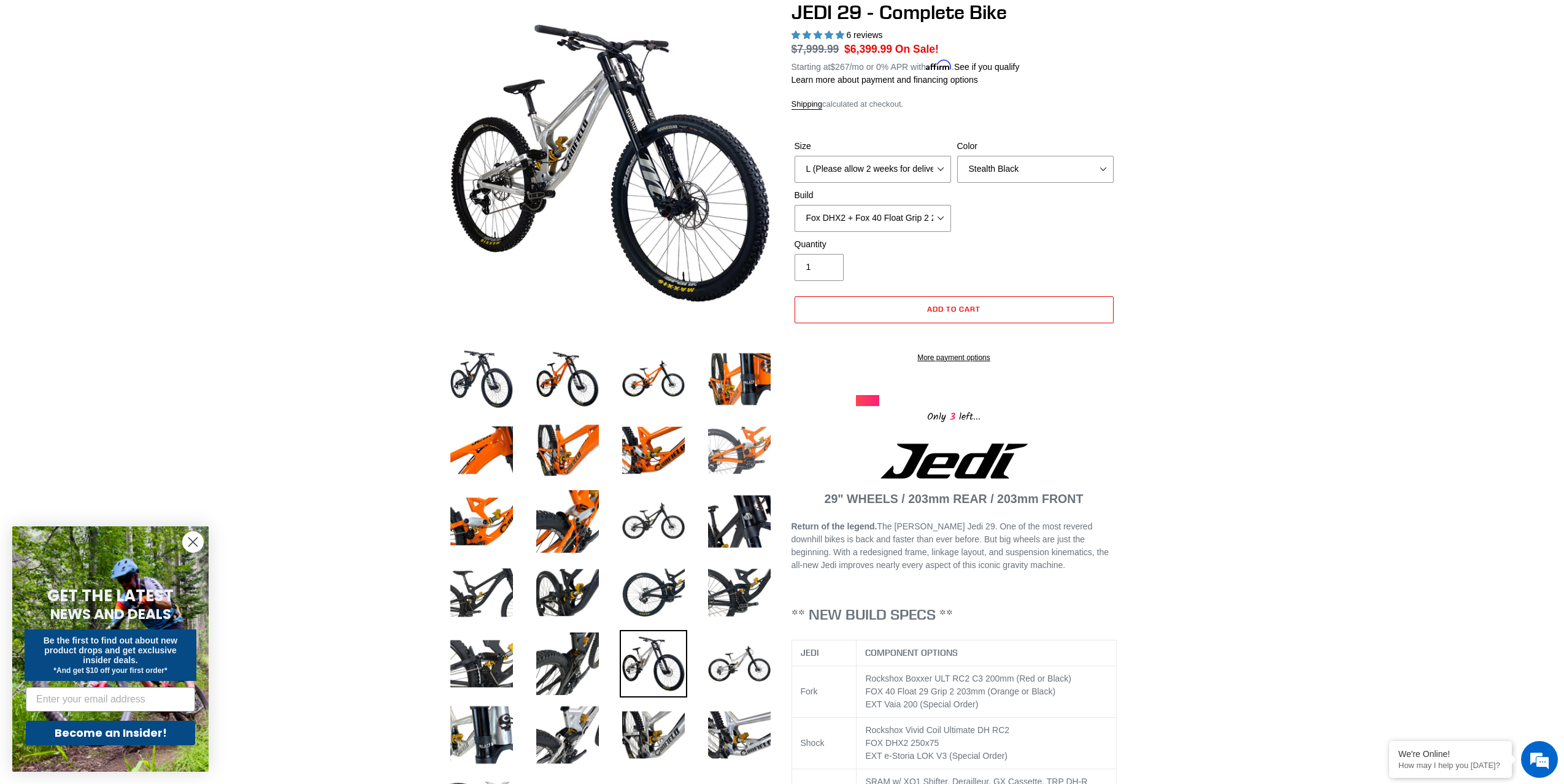
click at [730, 446] on img at bounding box center [739, 450] width 68 height 68
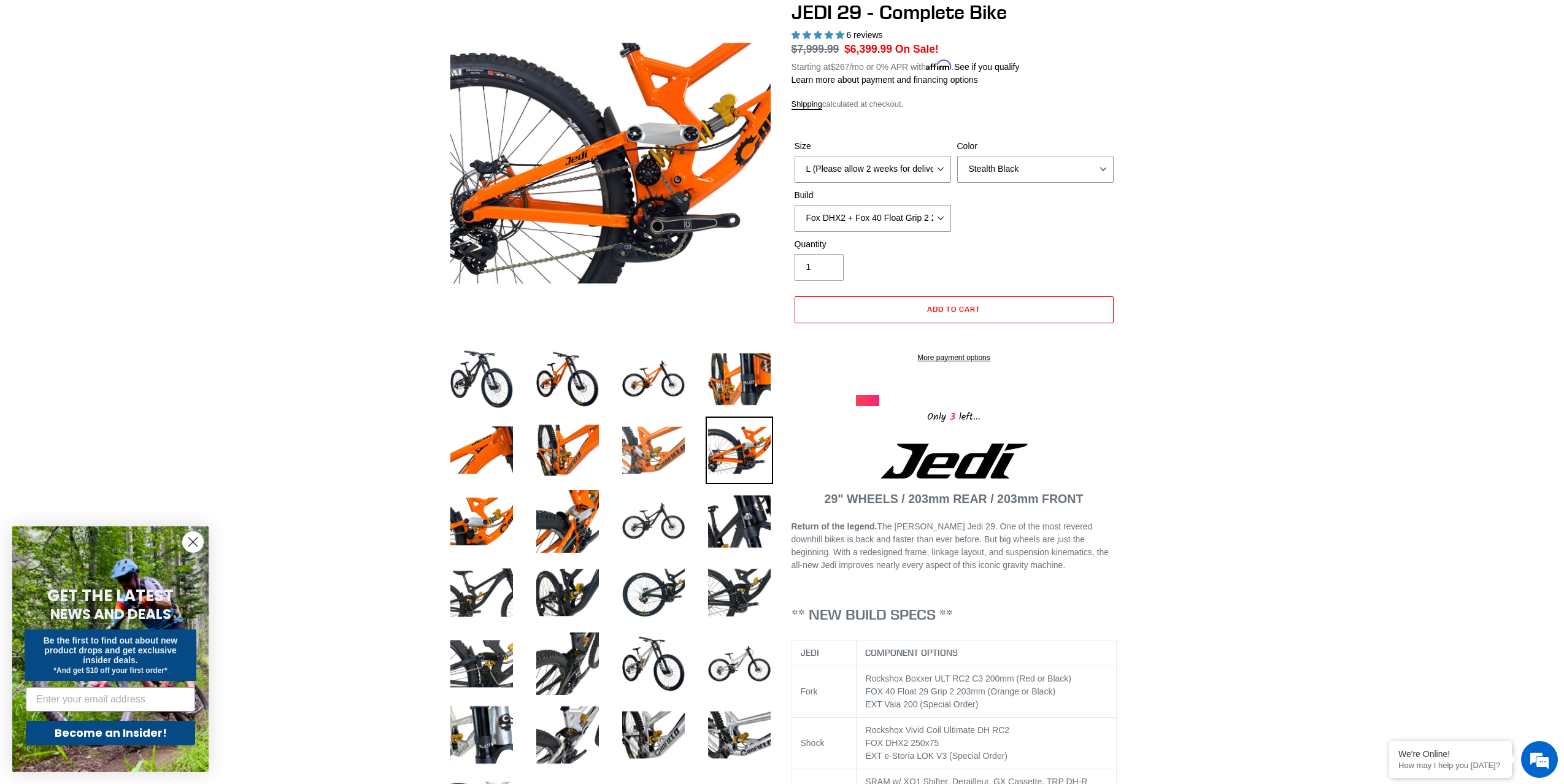
click at [650, 443] on img at bounding box center [654, 450] width 68 height 68
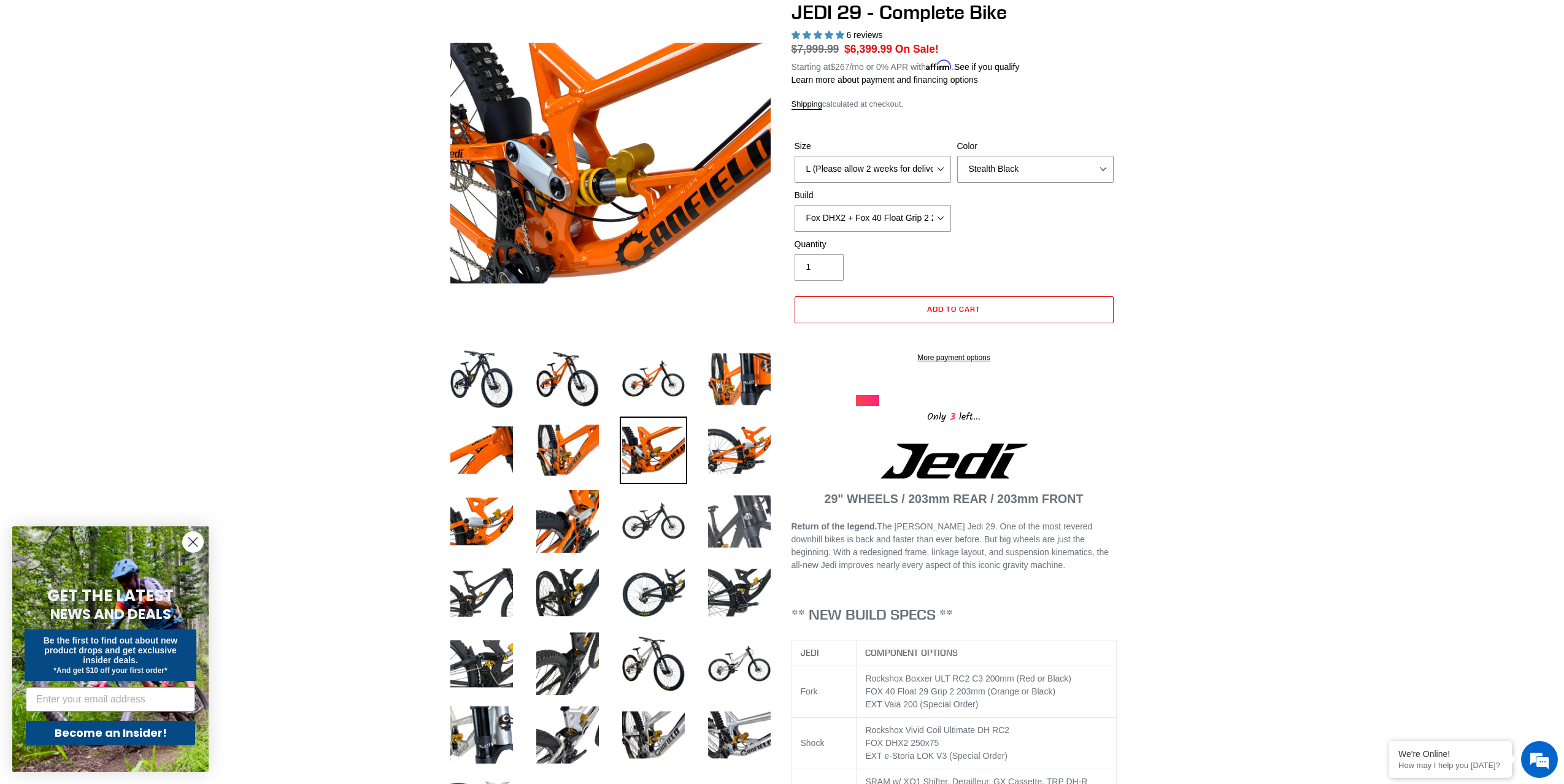
drag, startPoint x: 749, startPoint y: 545, endPoint x: 709, endPoint y: 527, distance: 43.9
click at [749, 545] on img at bounding box center [739, 521] width 68 height 68
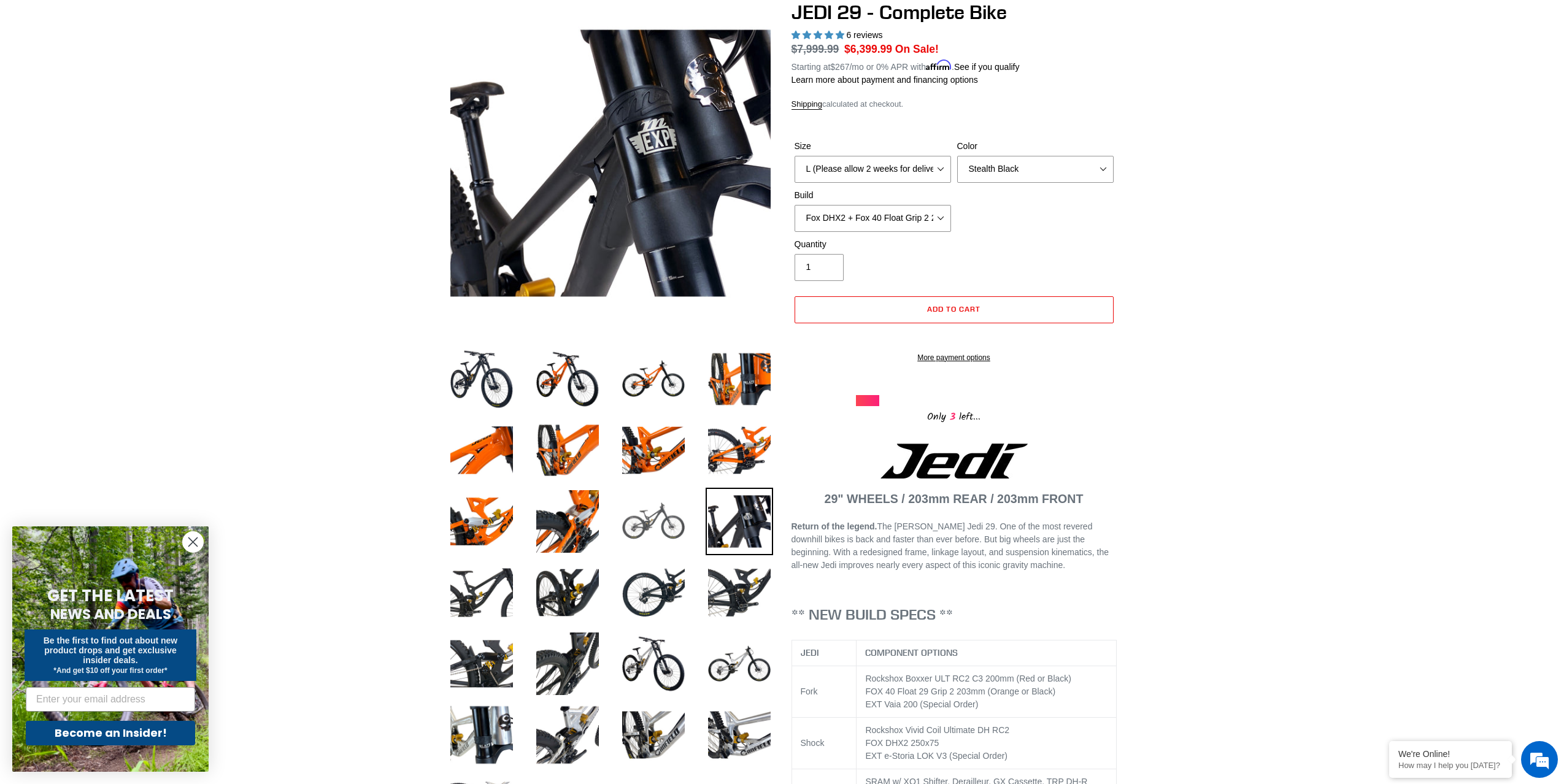
drag, startPoint x: 666, startPoint y: 520, endPoint x: 660, endPoint y: 511, distance: 10.8
click at [666, 520] on img at bounding box center [654, 521] width 68 height 68
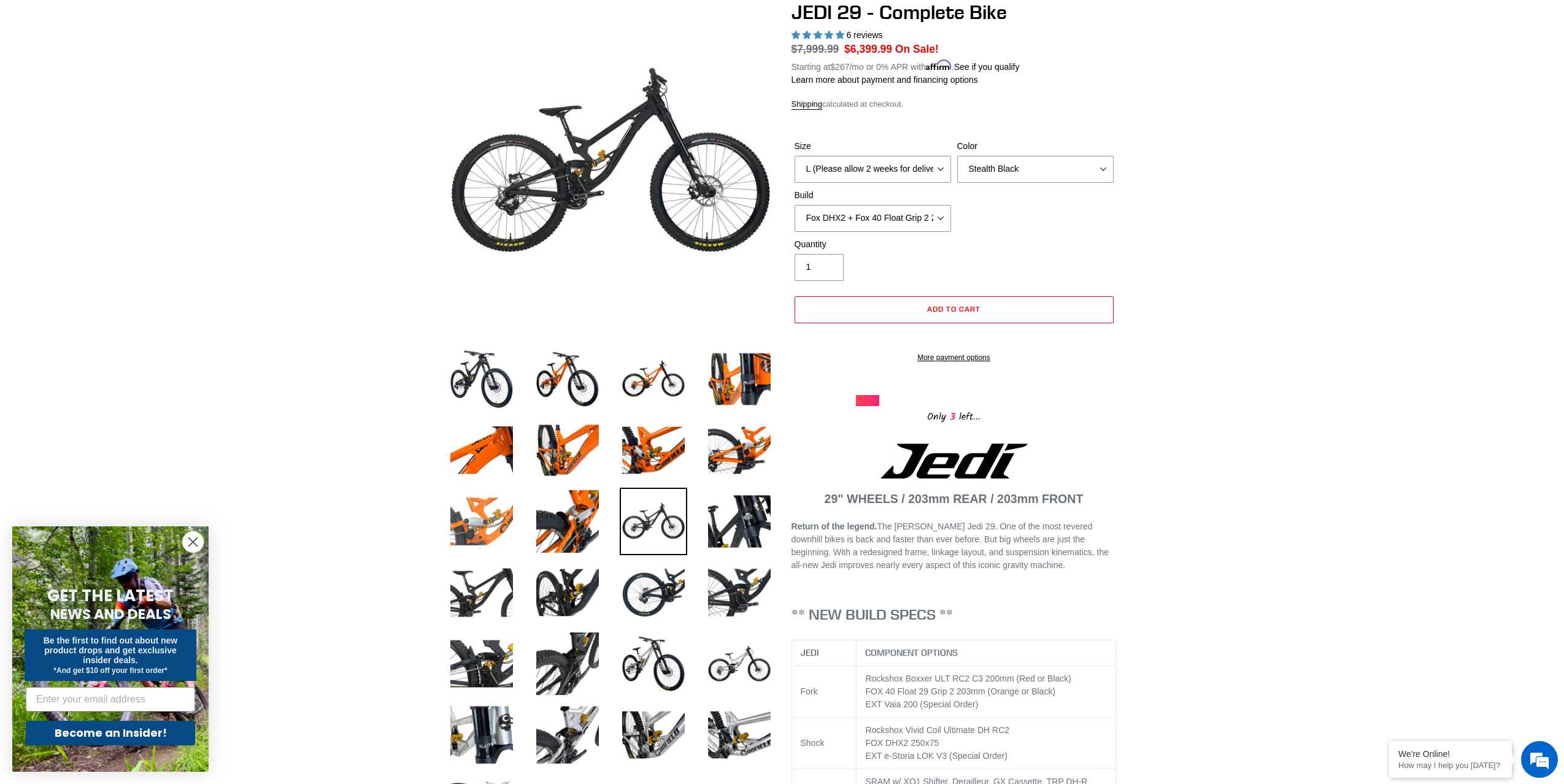
drag, startPoint x: 484, startPoint y: 515, endPoint x: 475, endPoint y: 548, distance: 34.2
click at [484, 515] on img at bounding box center [482, 521] width 68 height 68
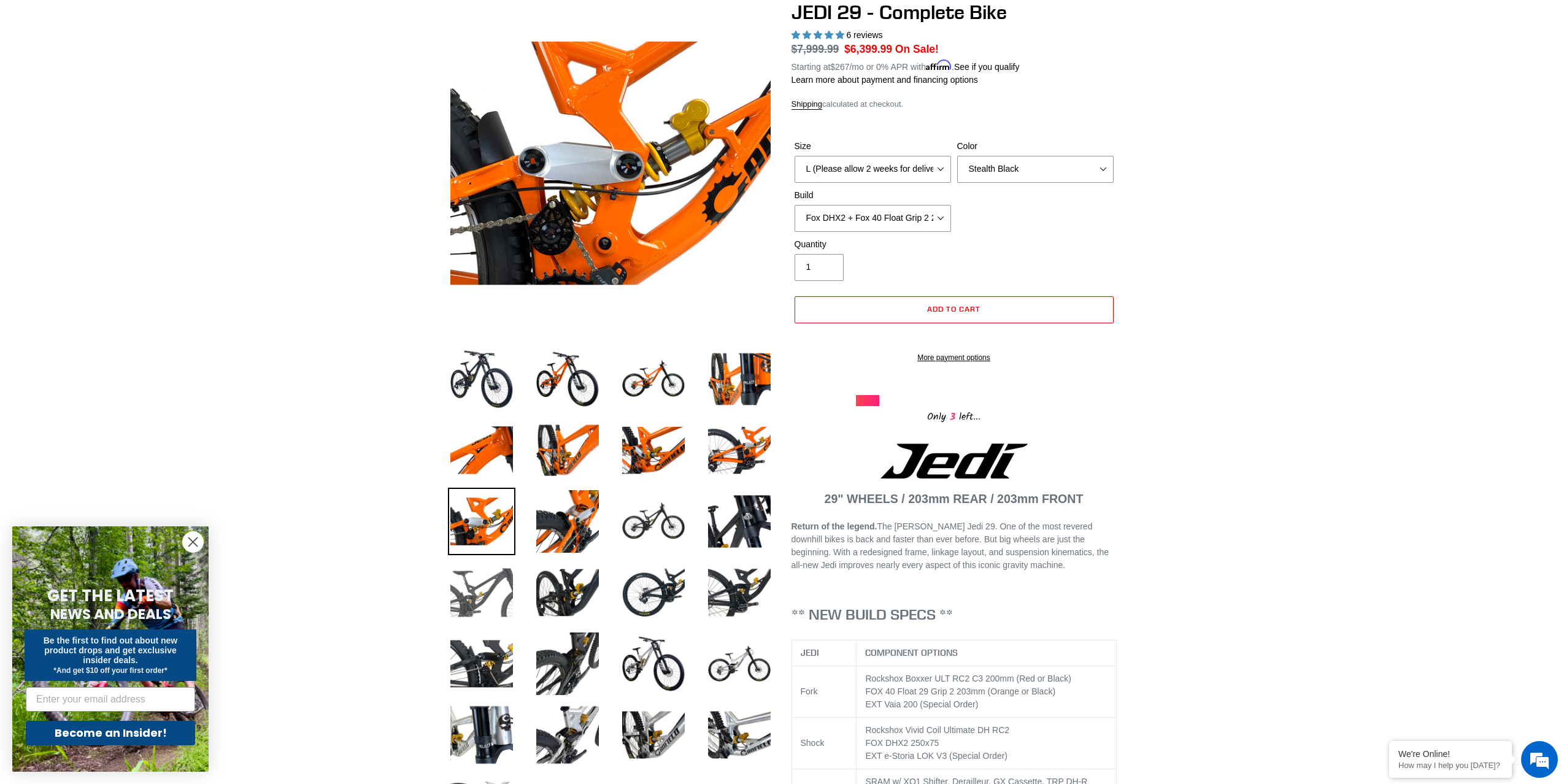
click at [471, 583] on img at bounding box center [482, 592] width 68 height 68
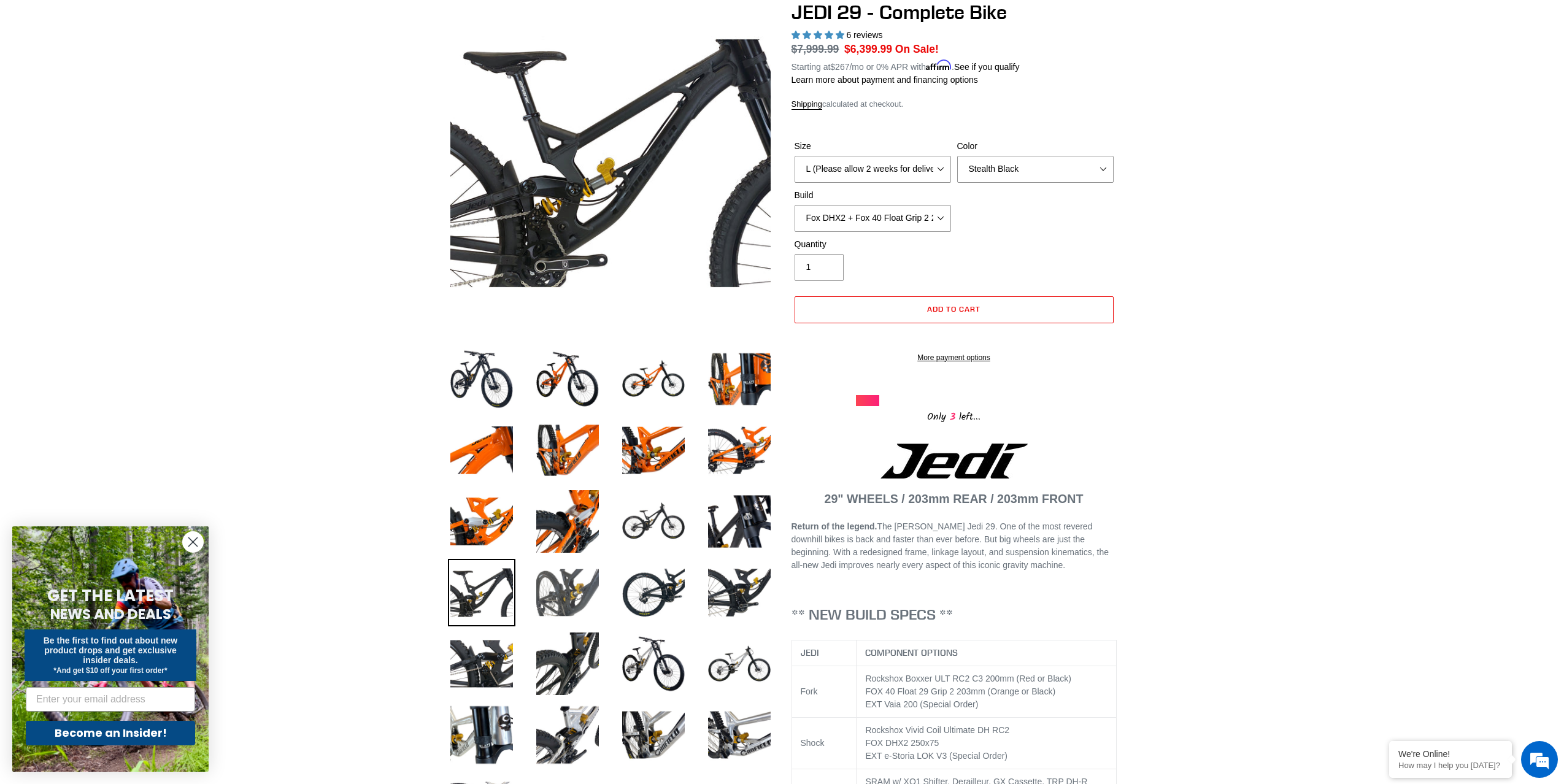
drag, startPoint x: 569, startPoint y: 583, endPoint x: 593, endPoint y: 583, distance: 24.0
click at [569, 583] on img at bounding box center [568, 592] width 68 height 68
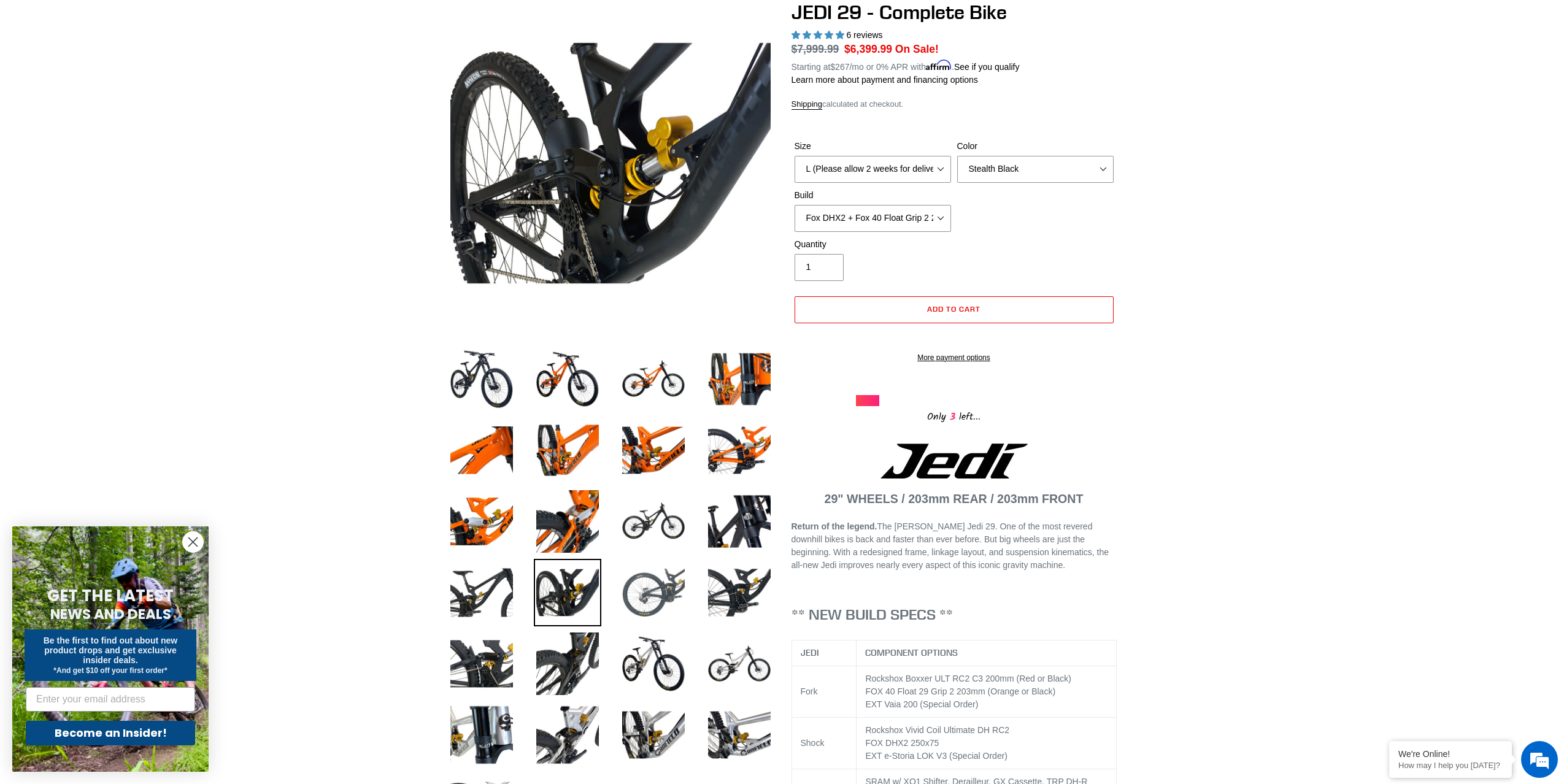
click at [649, 583] on img at bounding box center [654, 592] width 68 height 68
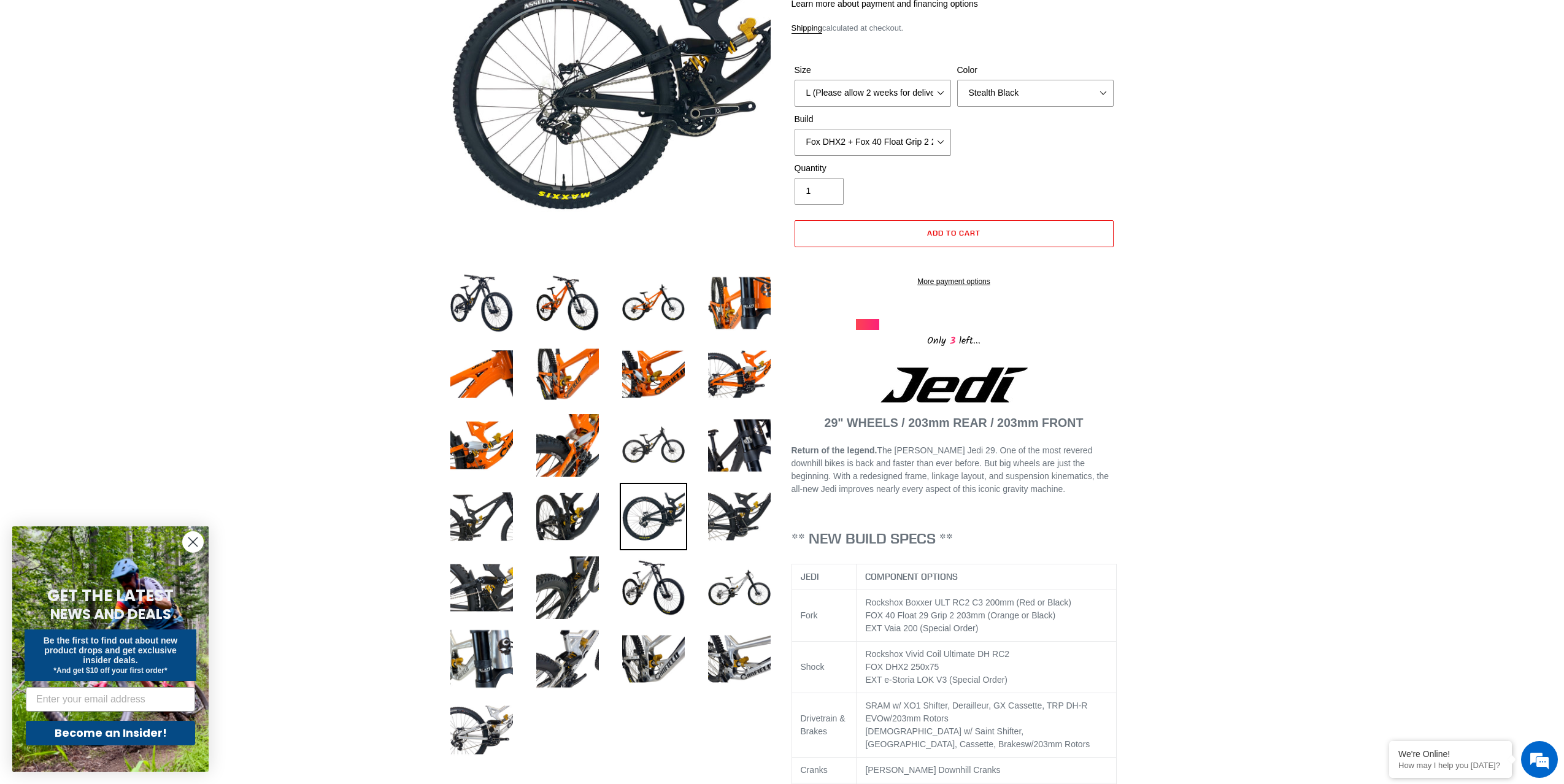
scroll to position [196, 0]
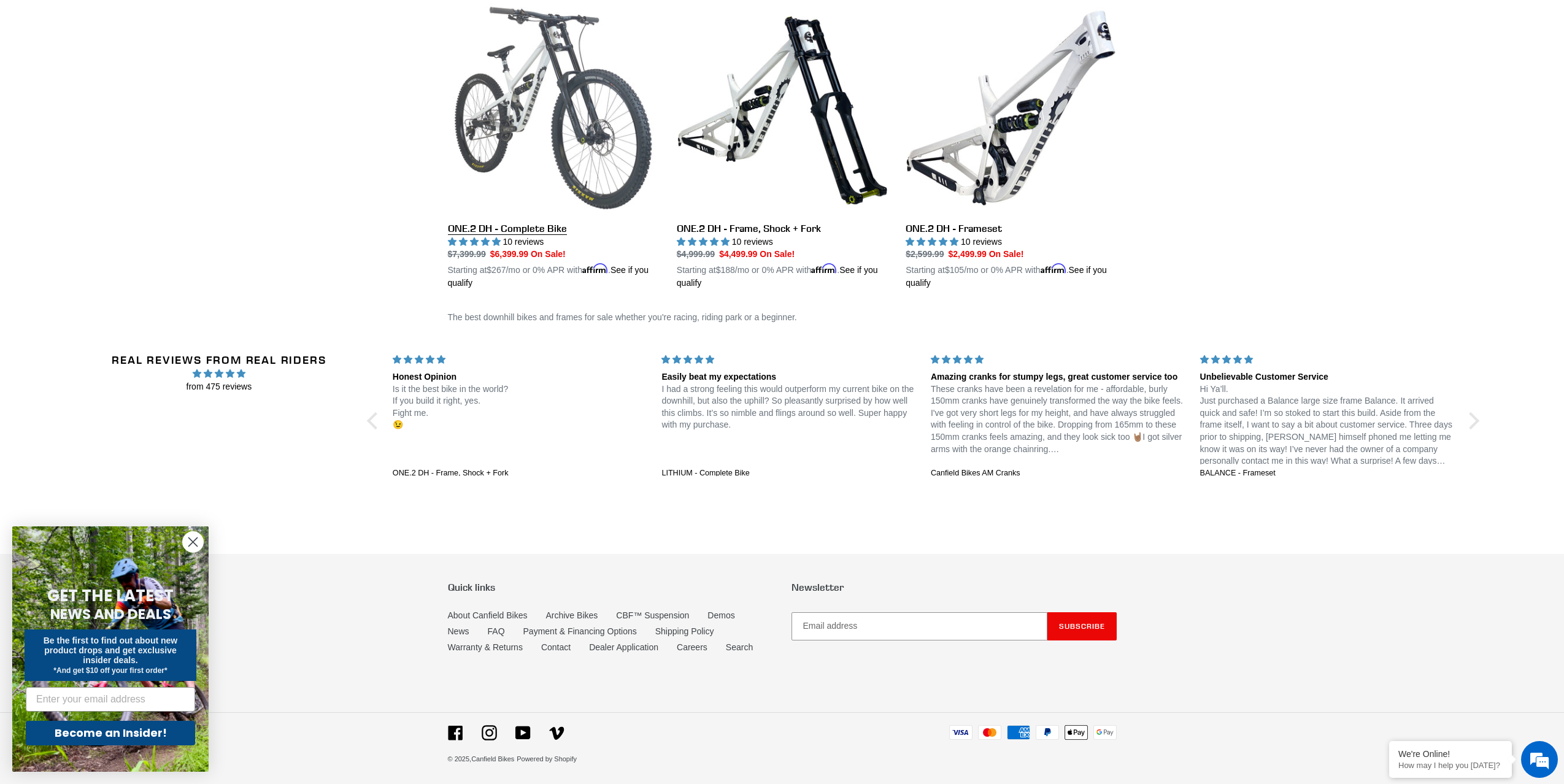
click at [501, 108] on link "ONE.2 DH - Complete Bike" at bounding box center [553, 146] width 211 height 287
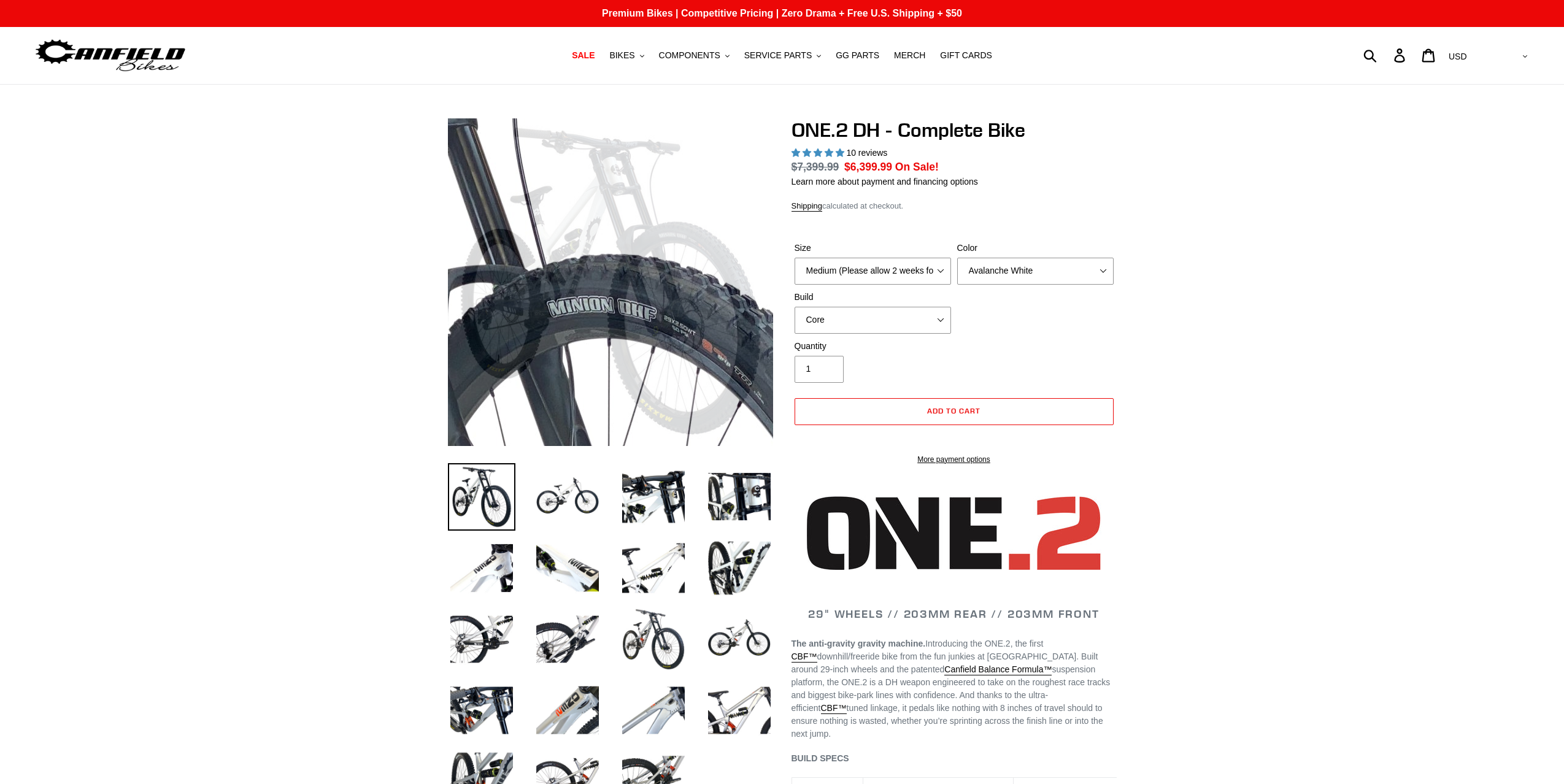
select select "highest-rating"
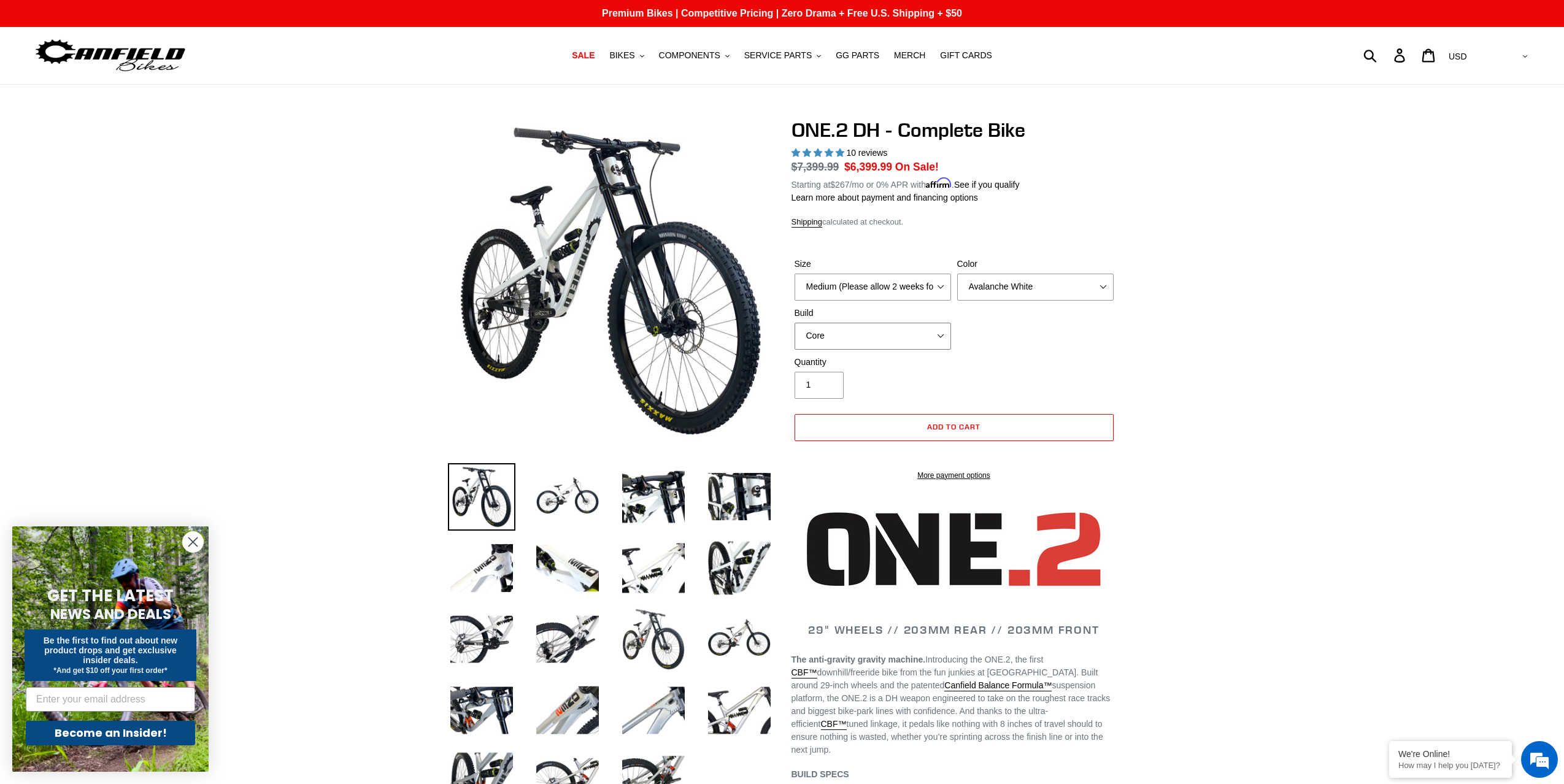
click at [908, 323] on select "Core Pro" at bounding box center [873, 336] width 156 height 27
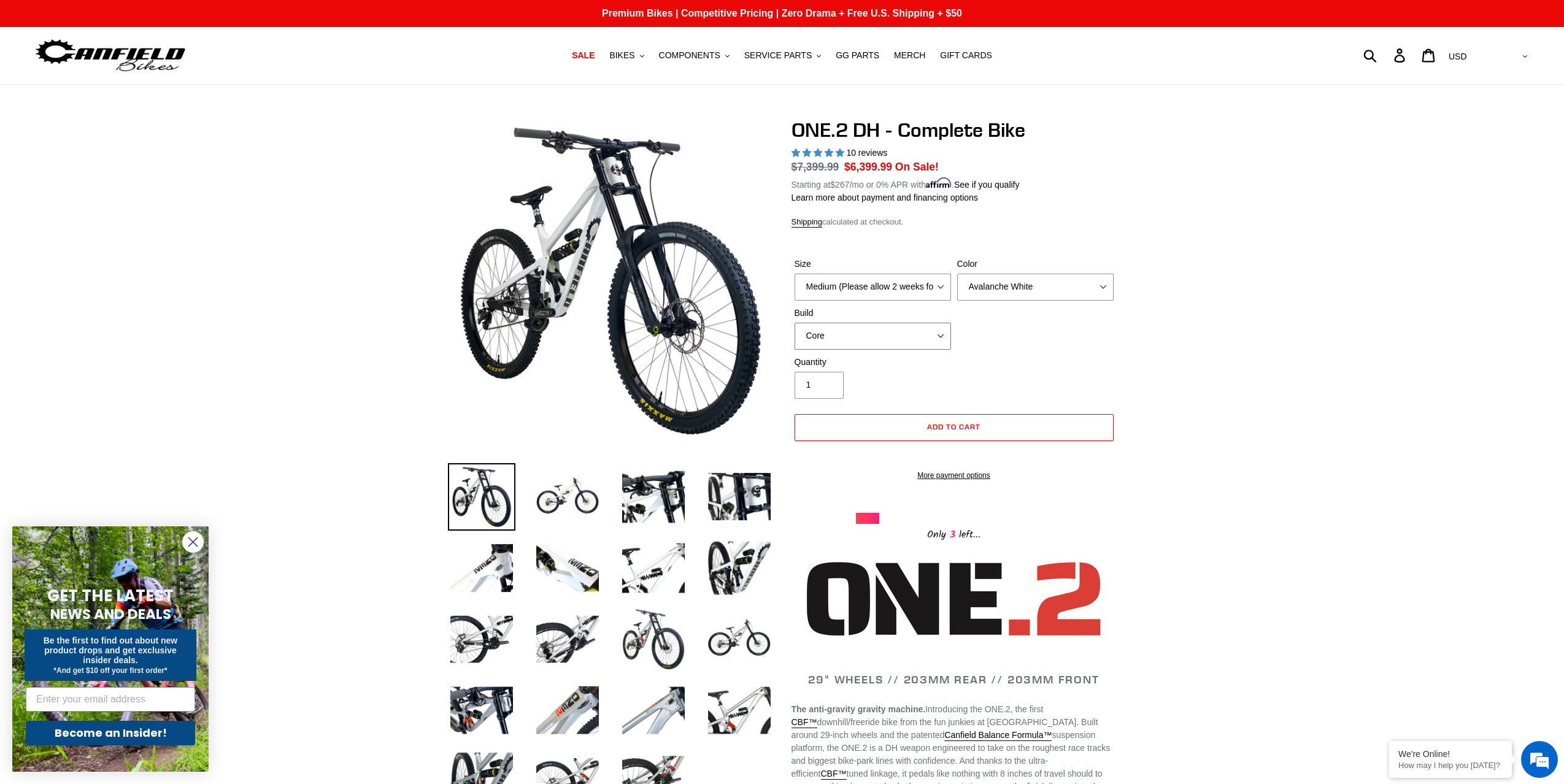
select select "Pro"
click at [795, 323] on select "Core Pro" at bounding box center [873, 336] width 156 height 27
click at [934, 291] on select "Medium (Please allow 2 weeks for delivery) Large (Sold Out)" at bounding box center [873, 287] width 156 height 27
select select "Large (Sold Out)"
click at [795, 274] on select "Medium (Please allow 2 weeks for delivery) Large (Sold Out)" at bounding box center [873, 287] width 156 height 27
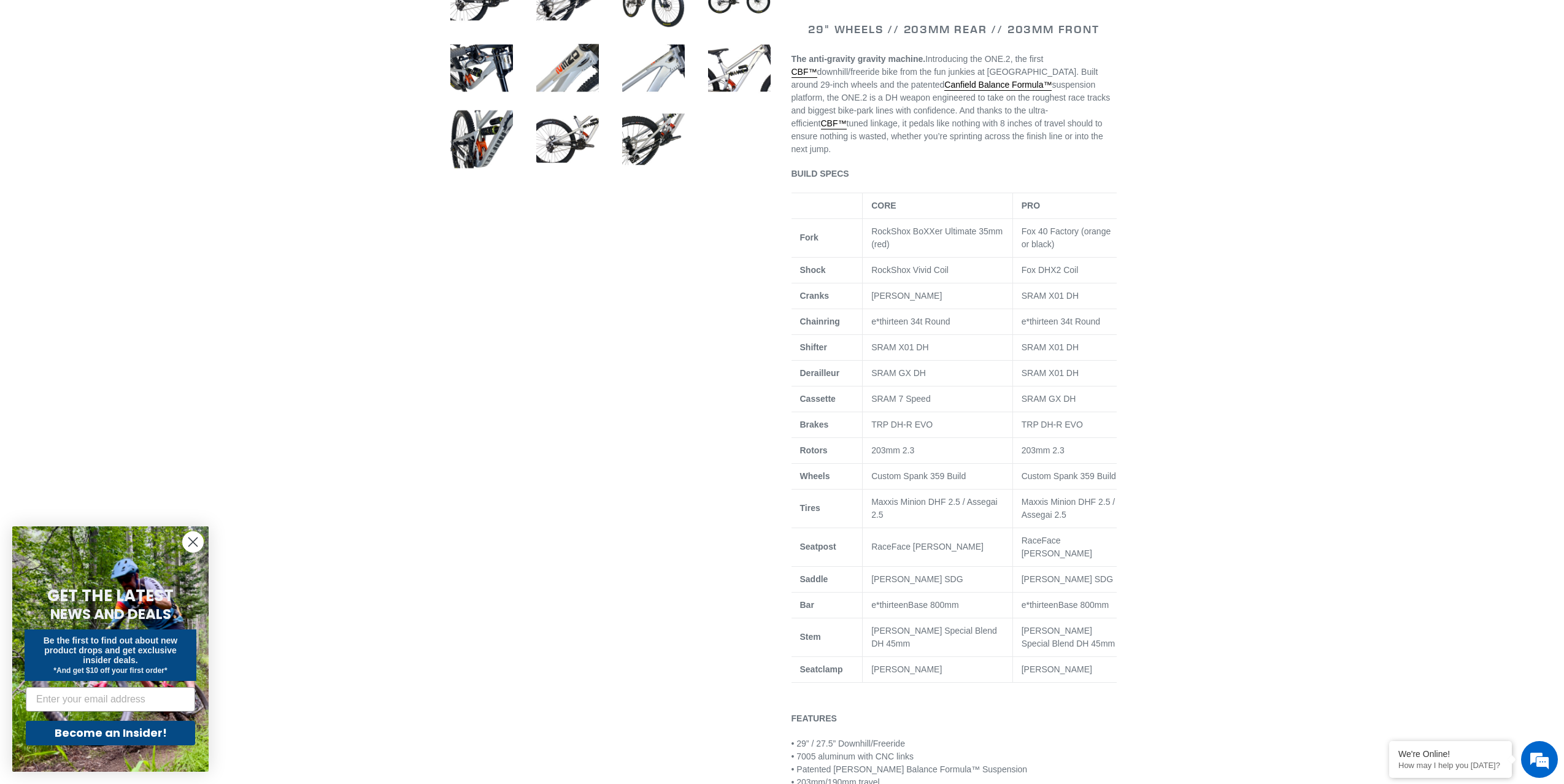
scroll to position [643, 0]
